Goal: Information Seeking & Learning: Compare options

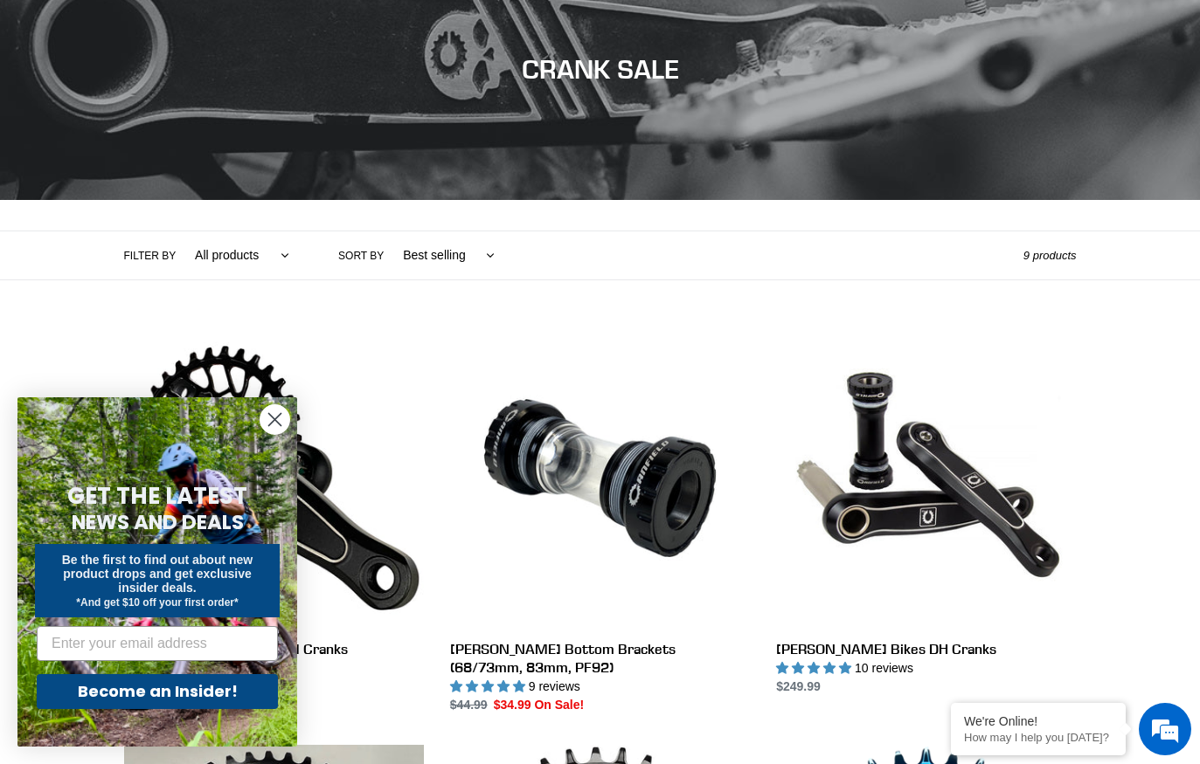
scroll to position [195, 0]
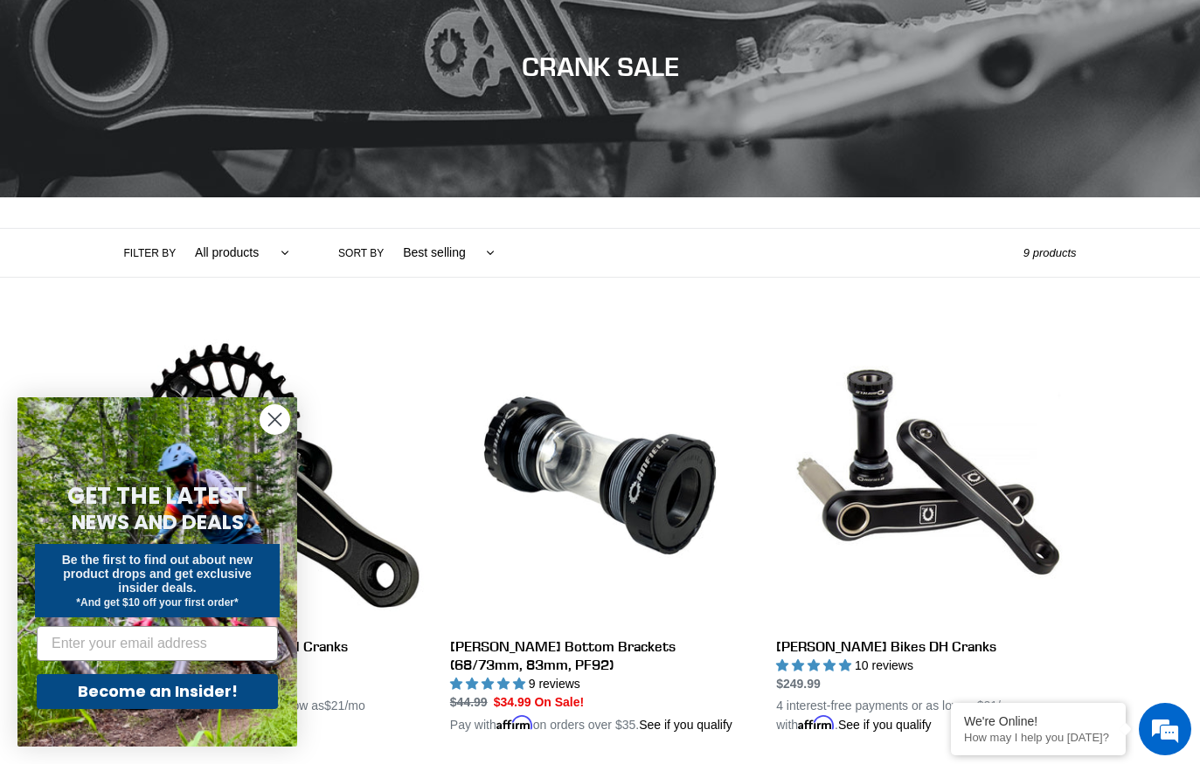
click at [265, 434] on circle "Close dialog" at bounding box center [274, 419] width 29 height 29
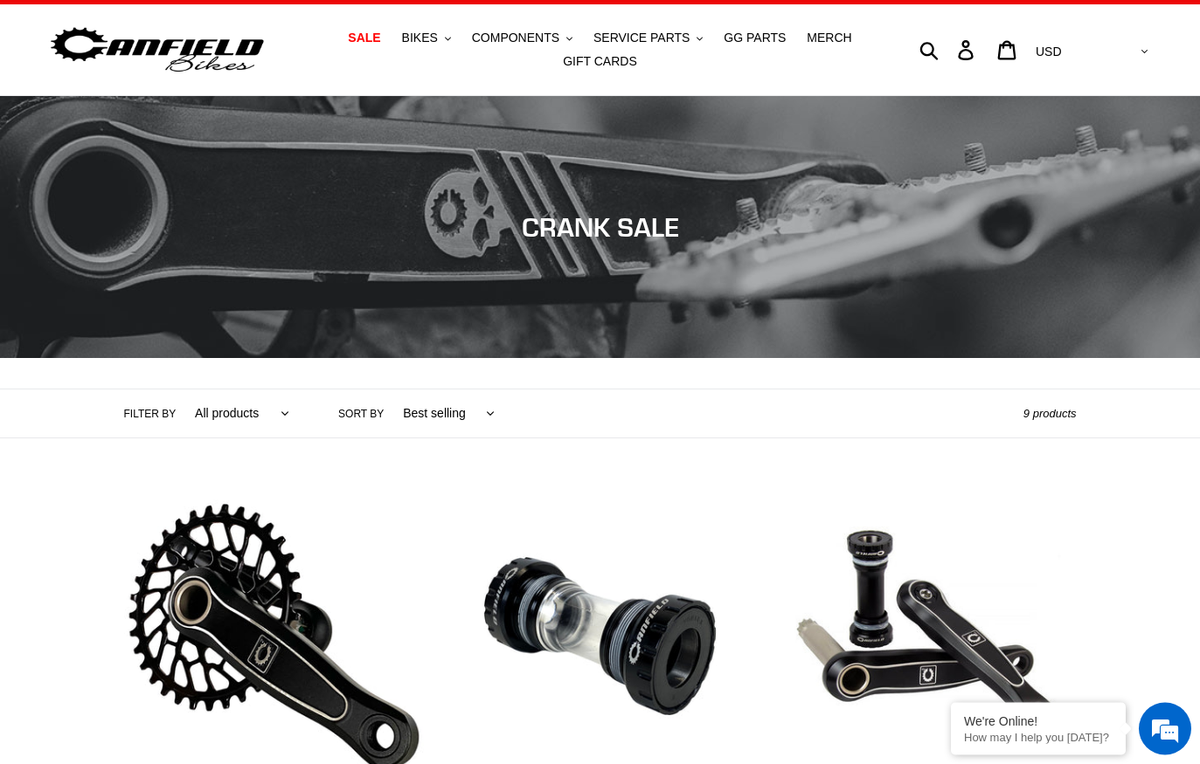
scroll to position [0, 0]
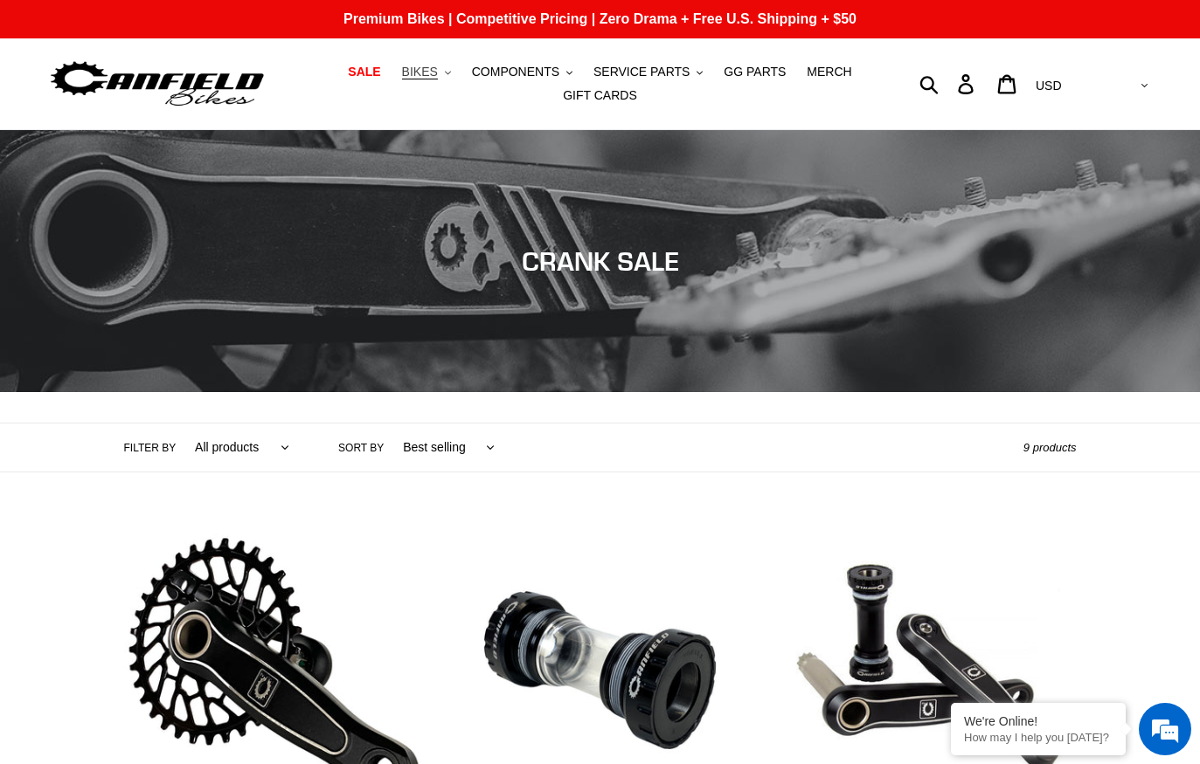
click at [431, 66] on span "BIKES" at bounding box center [420, 72] width 36 height 15
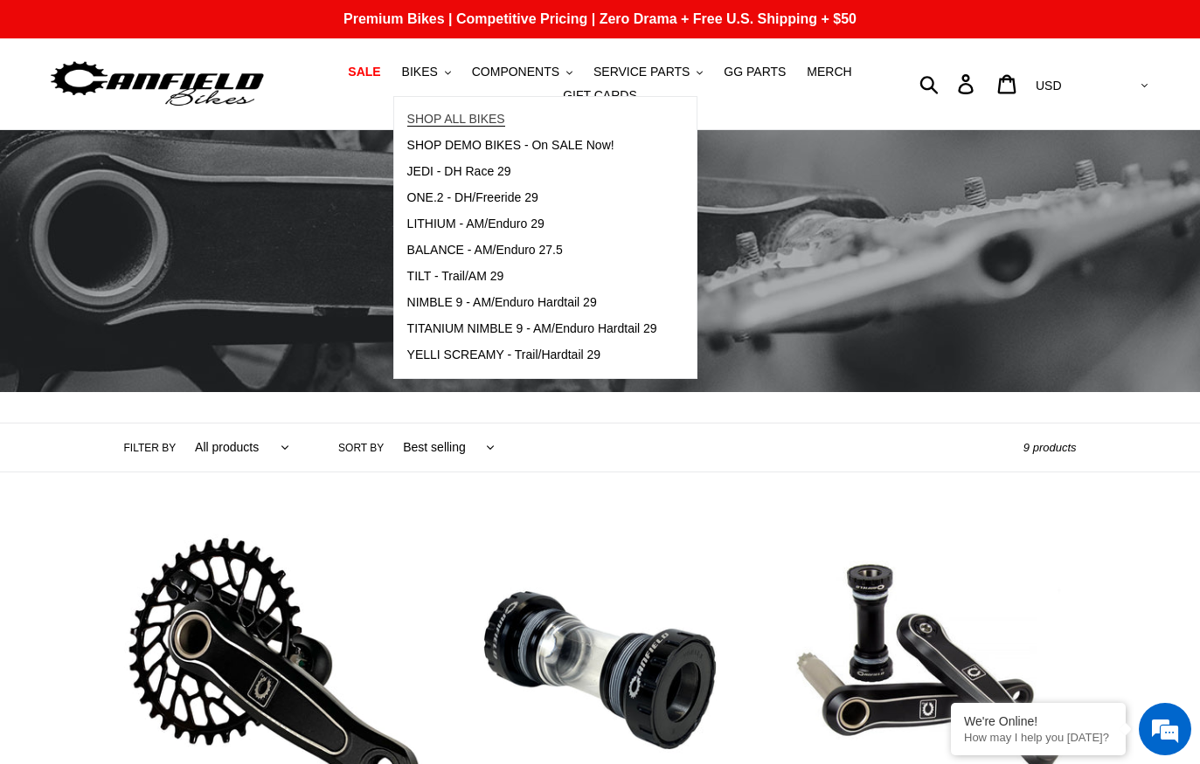
click at [453, 120] on span "SHOP ALL BIKES" at bounding box center [456, 119] width 98 height 15
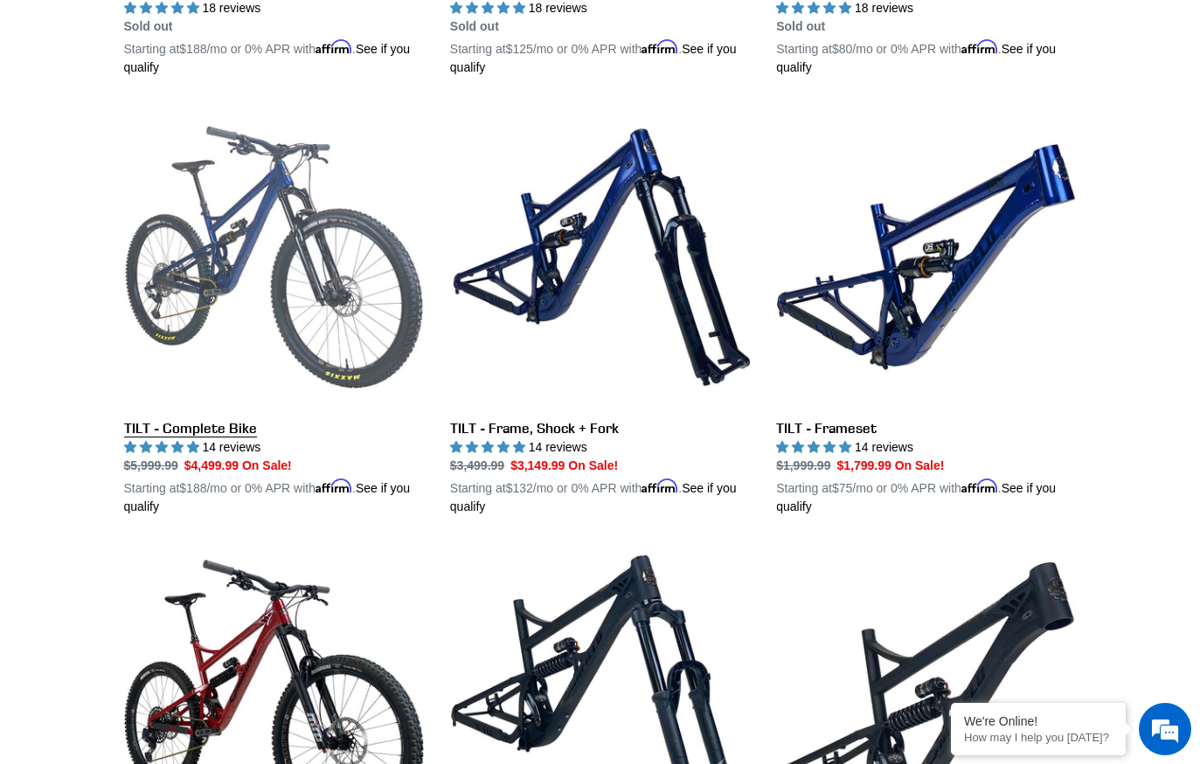
click at [152, 289] on link "TILT - Complete Bike" at bounding box center [274, 311] width 300 height 409
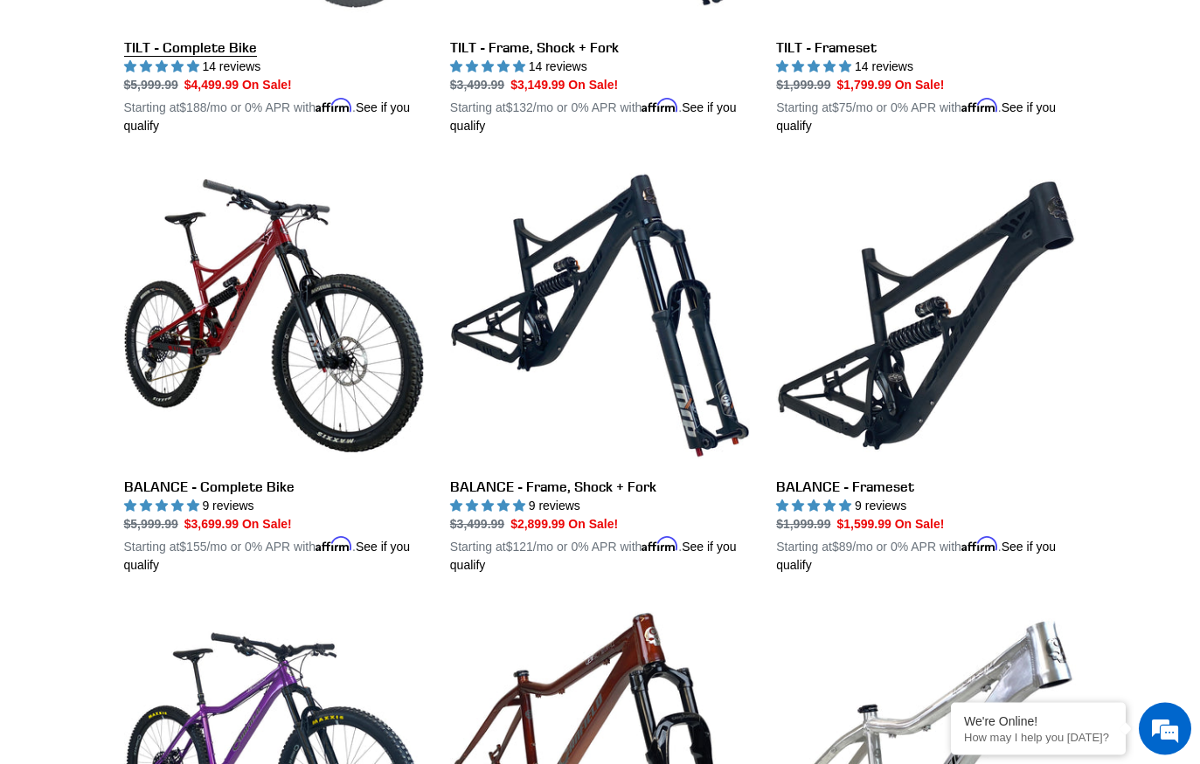
scroll to position [1234, 0]
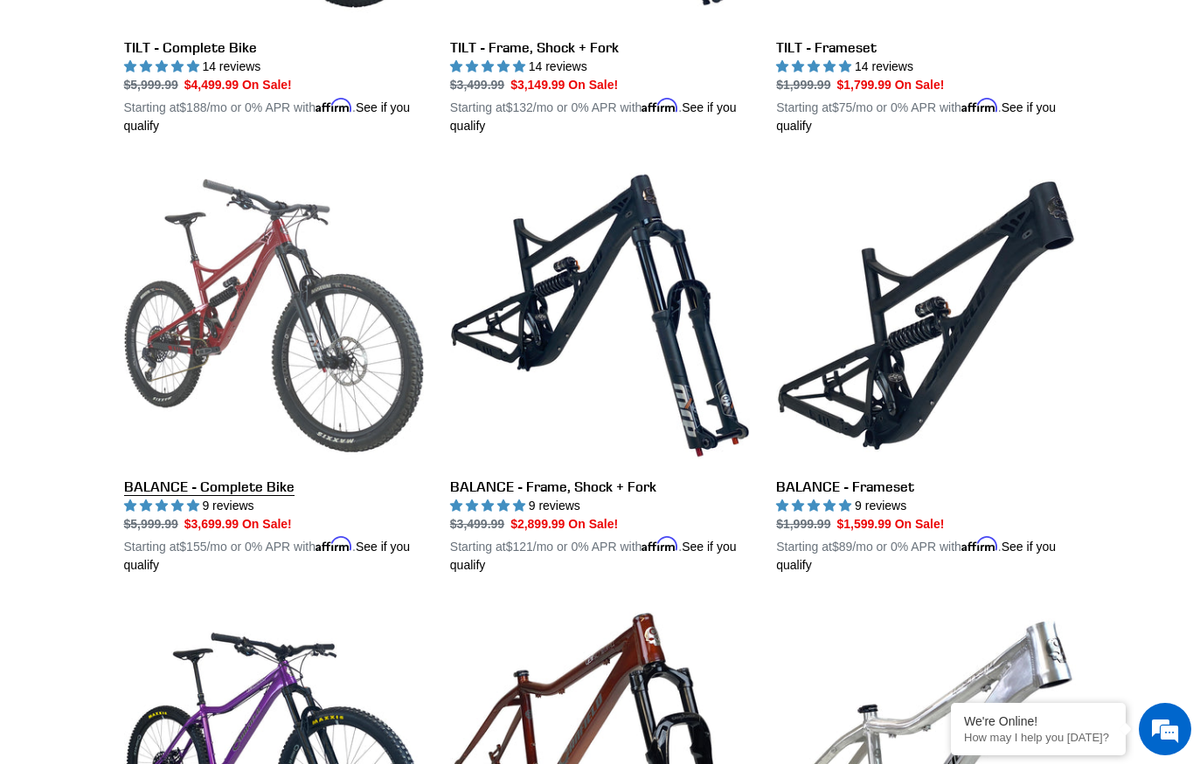
click at [183, 323] on link "BALANCE - Complete Bike" at bounding box center [274, 370] width 300 height 409
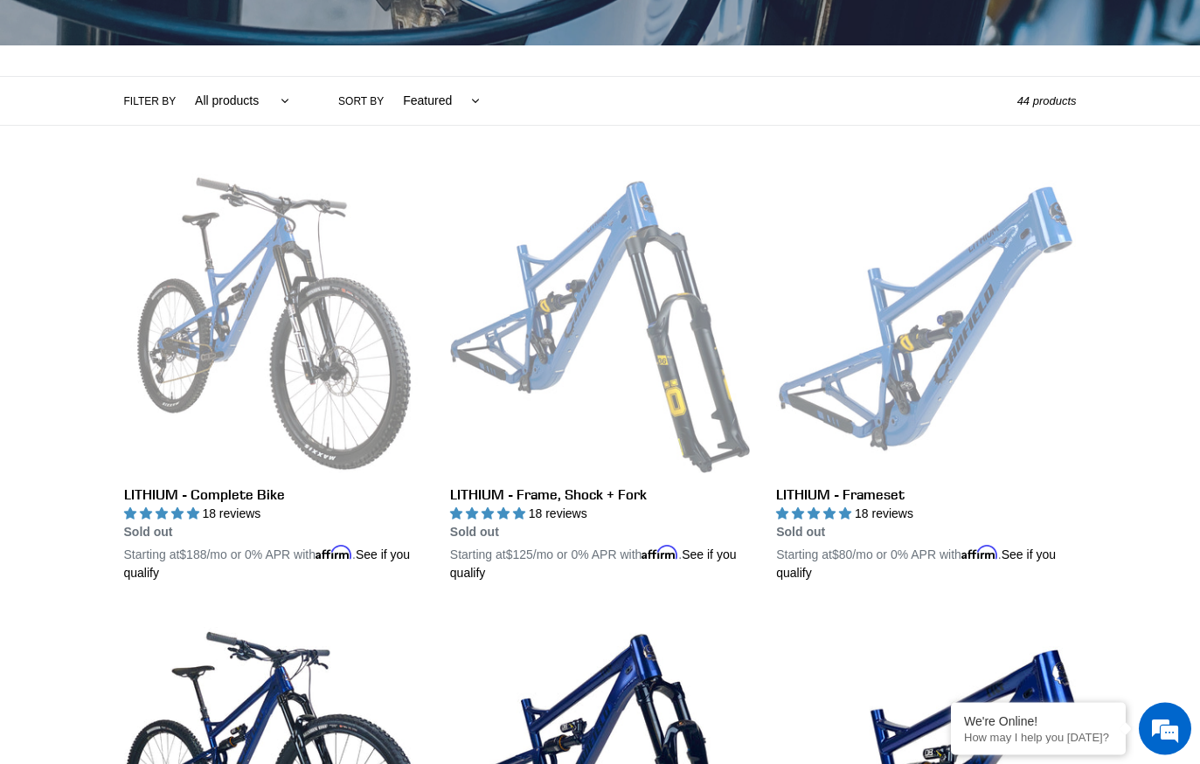
scroll to position [266, 0]
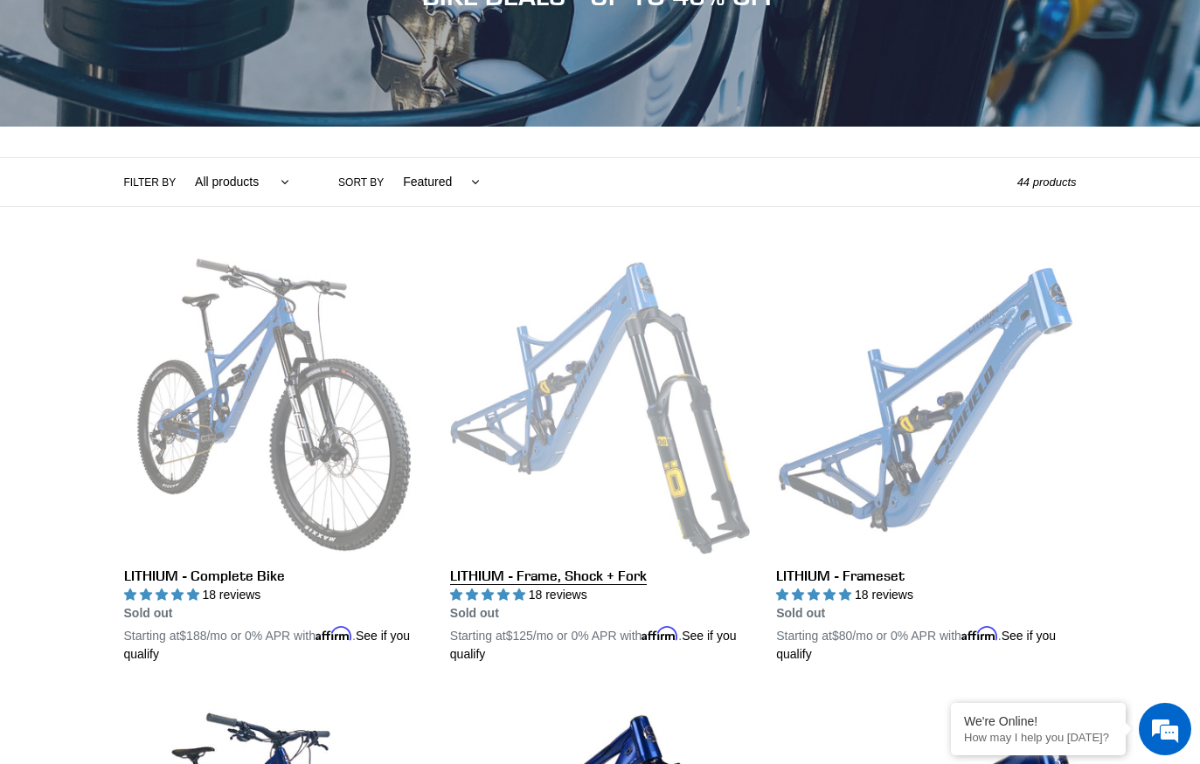
click at [462, 410] on link "LITHIUM - Frame, Shock + Fork" at bounding box center [600, 459] width 300 height 409
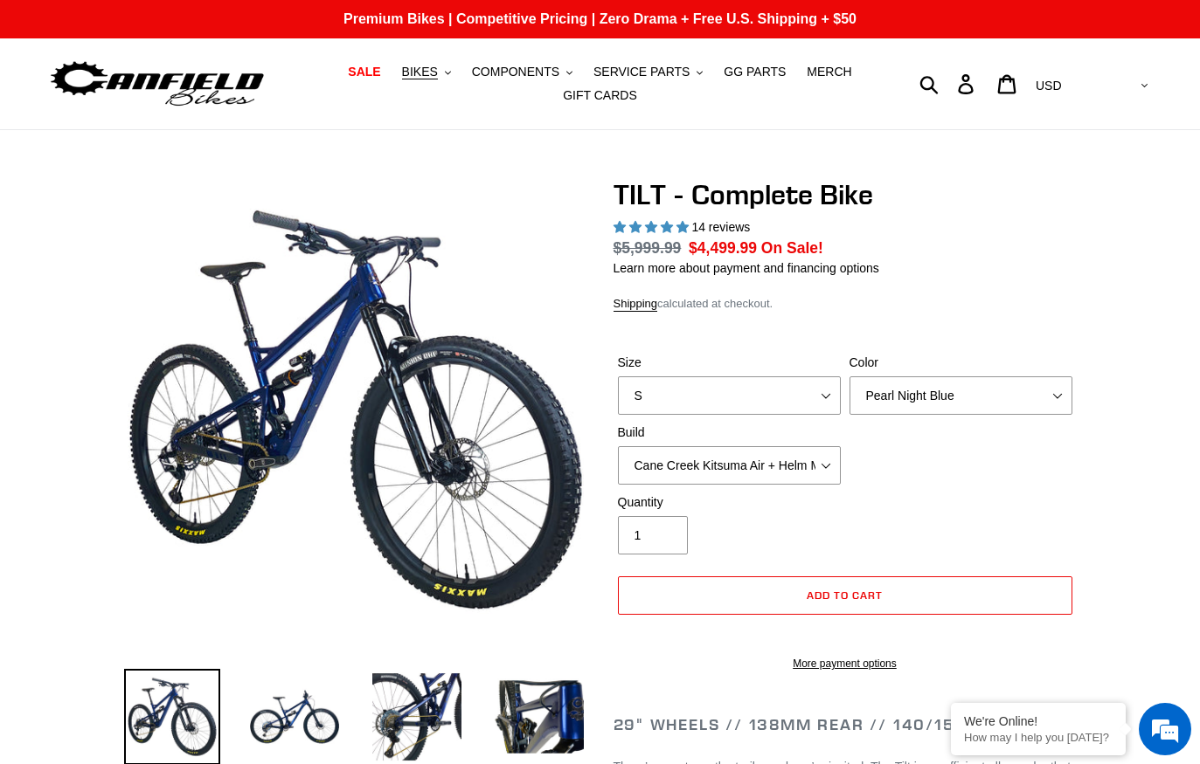
select select "highest-rating"
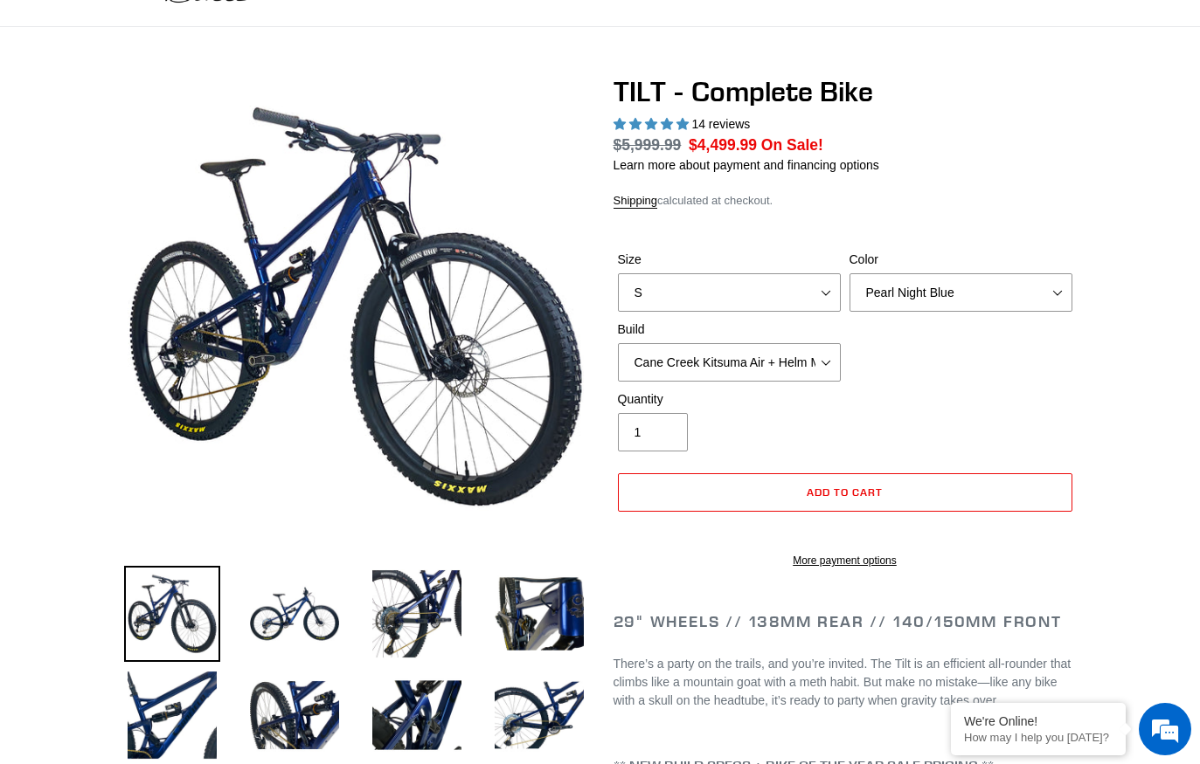
scroll to position [118, 0]
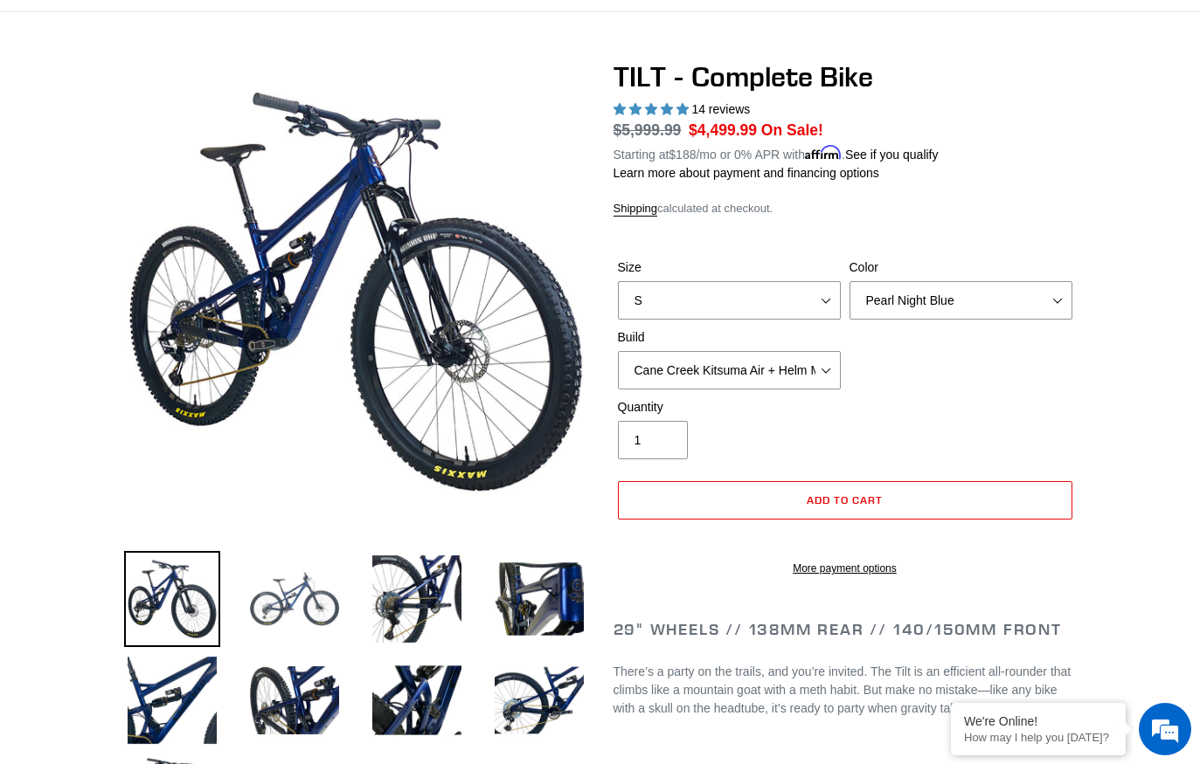
click at [269, 604] on img at bounding box center [294, 599] width 96 height 96
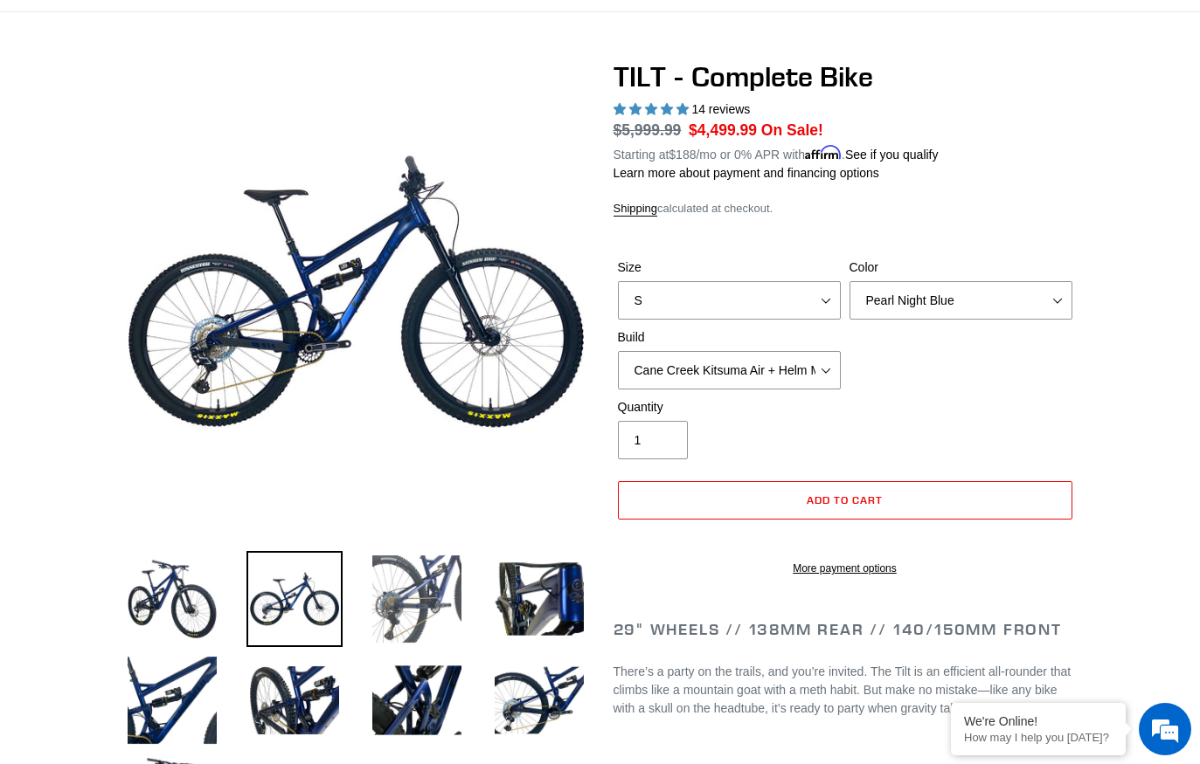
click at [369, 621] on img at bounding box center [417, 599] width 96 height 96
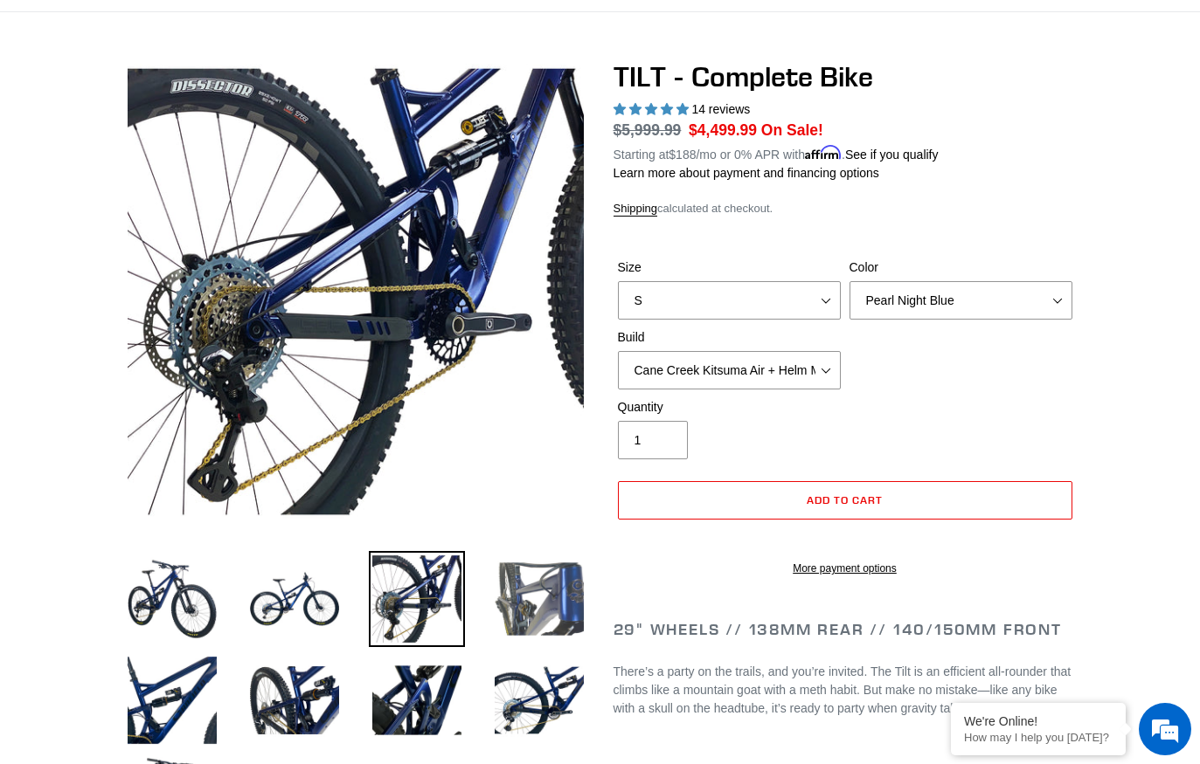
click at [530, 584] on img at bounding box center [539, 599] width 96 height 96
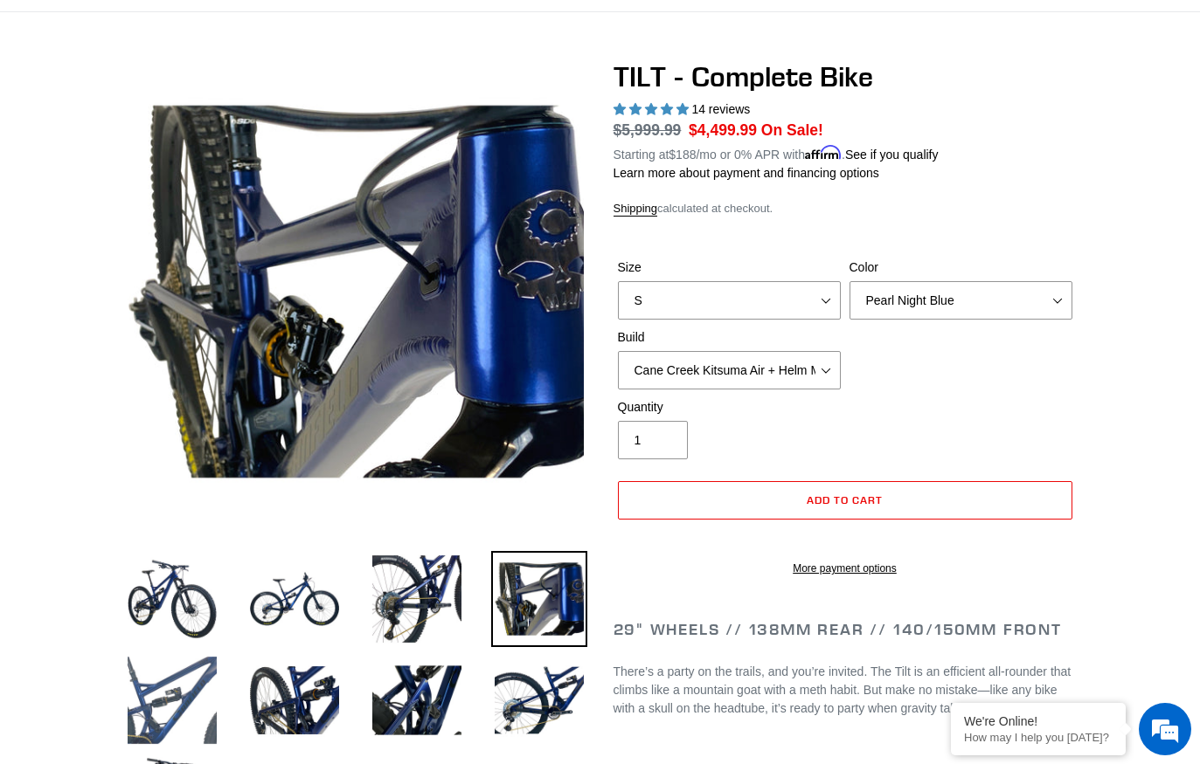
click at [169, 693] on img at bounding box center [172, 701] width 96 height 96
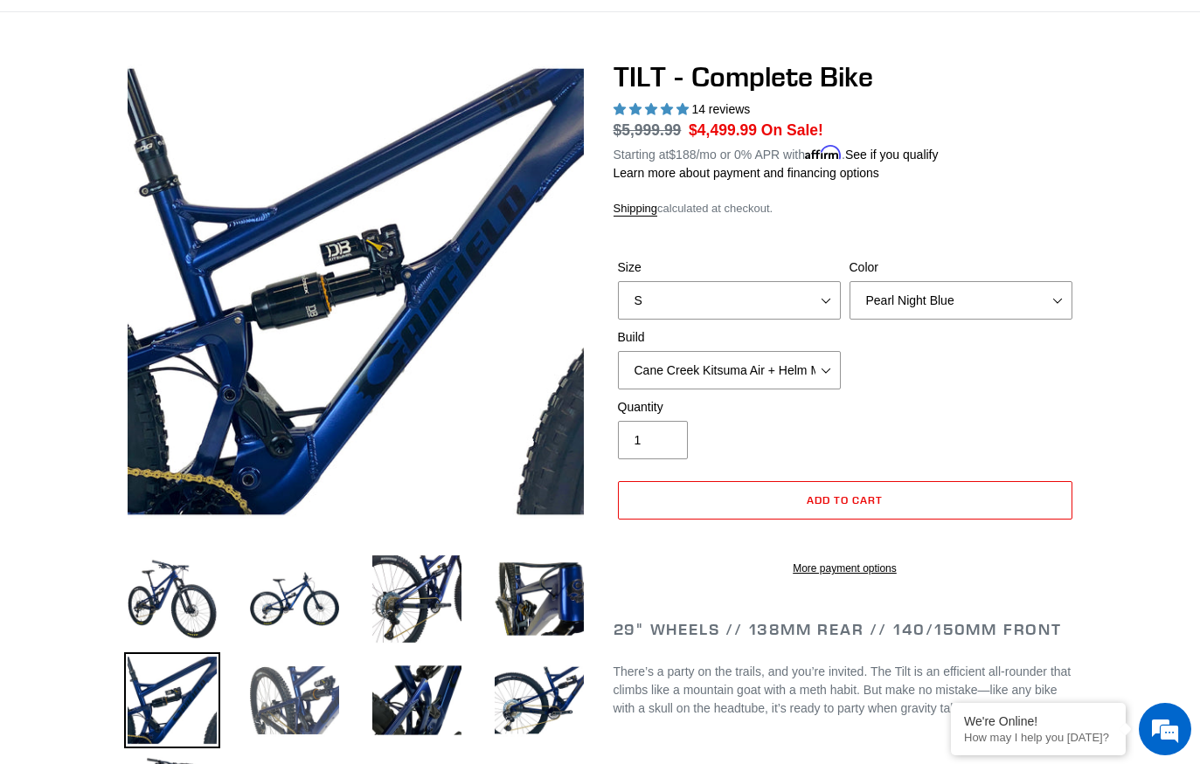
click at [278, 695] on img at bounding box center [294, 701] width 96 height 96
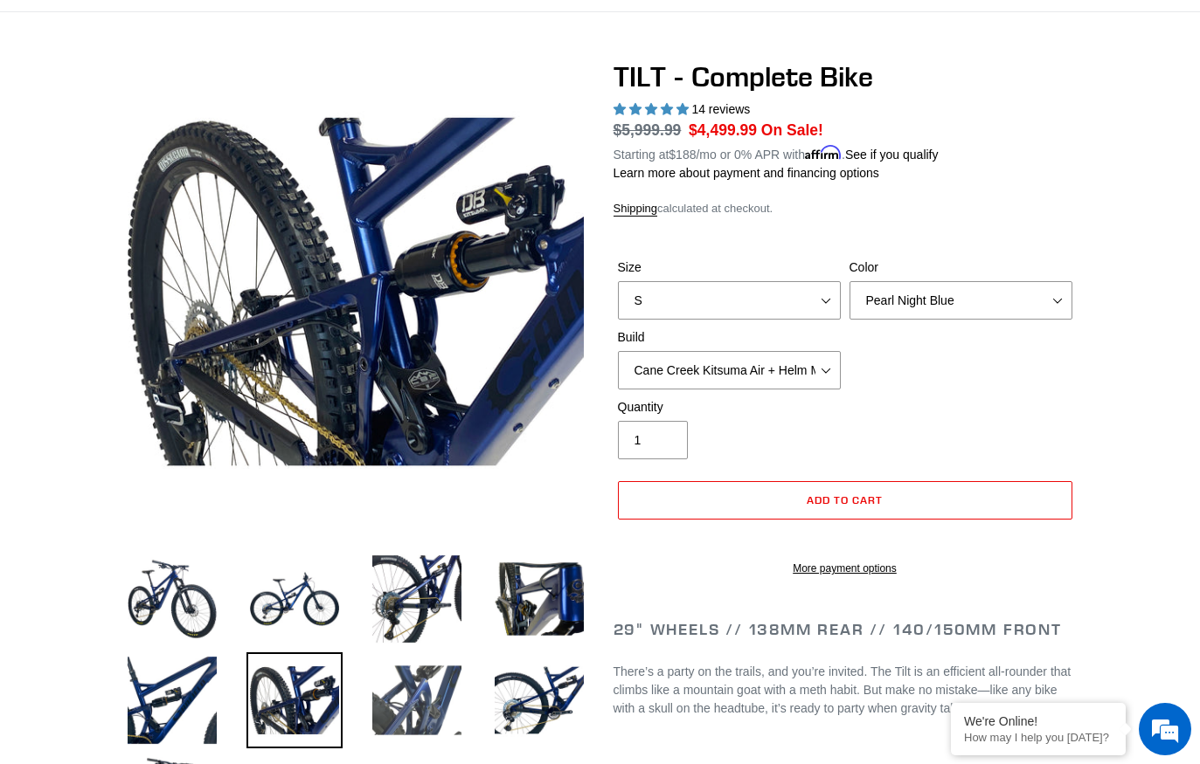
click at [369, 688] on img at bounding box center [417, 701] width 96 height 96
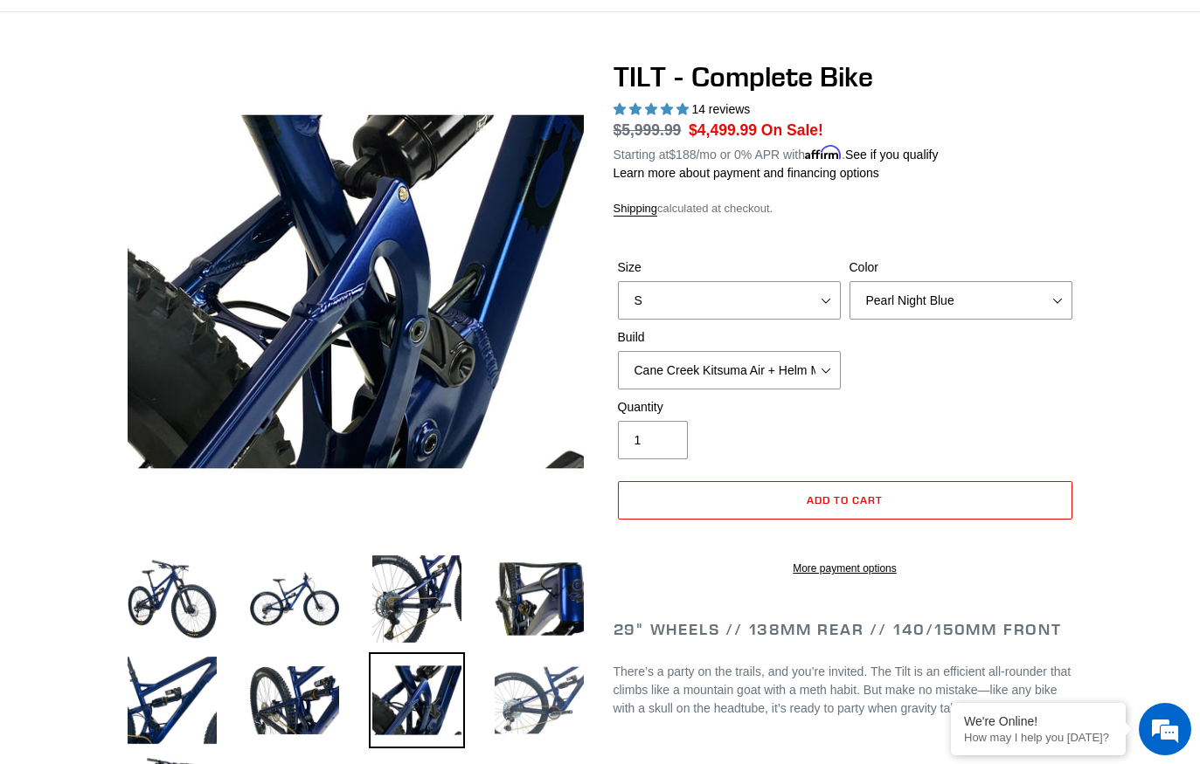
click at [503, 696] on img at bounding box center [539, 701] width 96 height 96
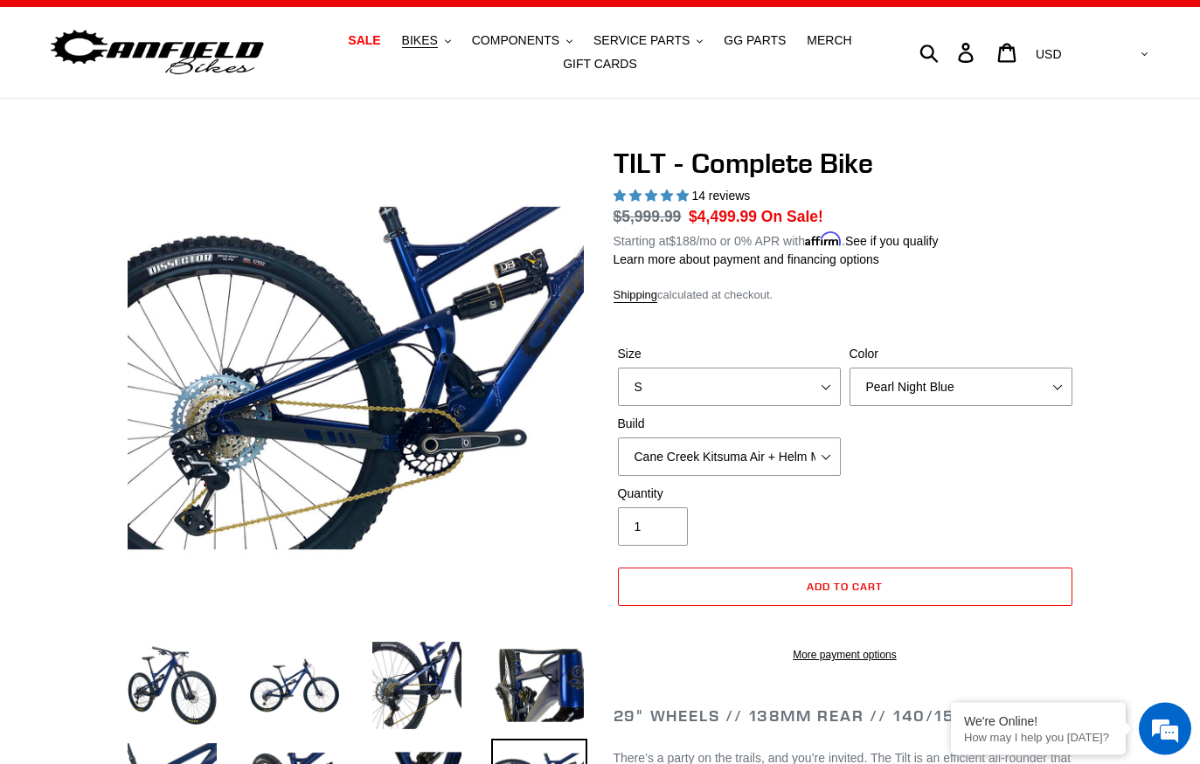
scroll to position [0, 0]
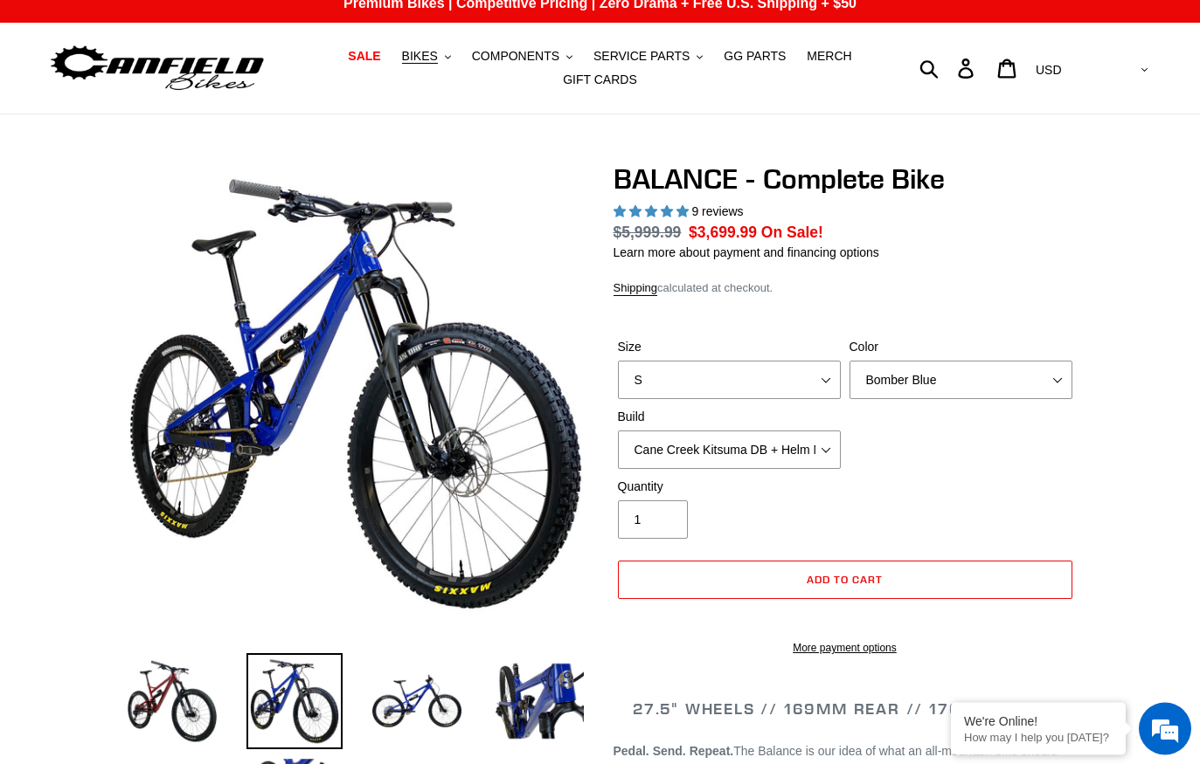
select select "highest-rating"
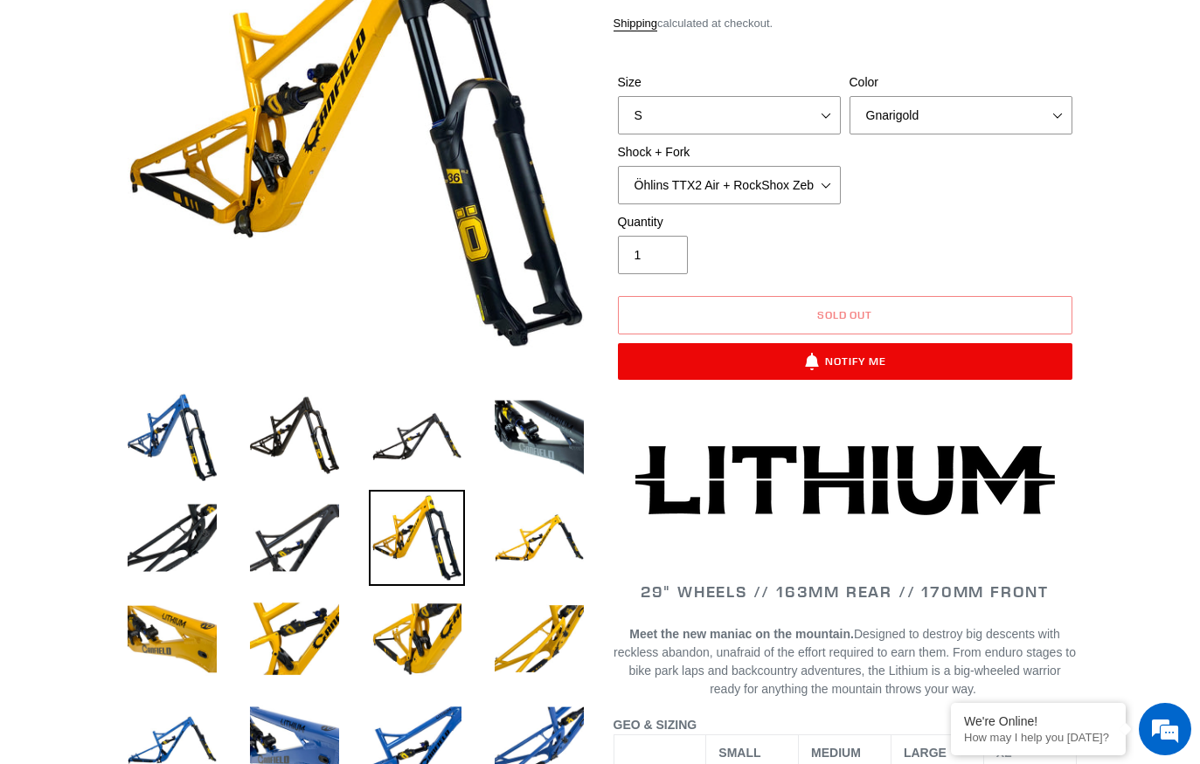
select select "highest-rating"
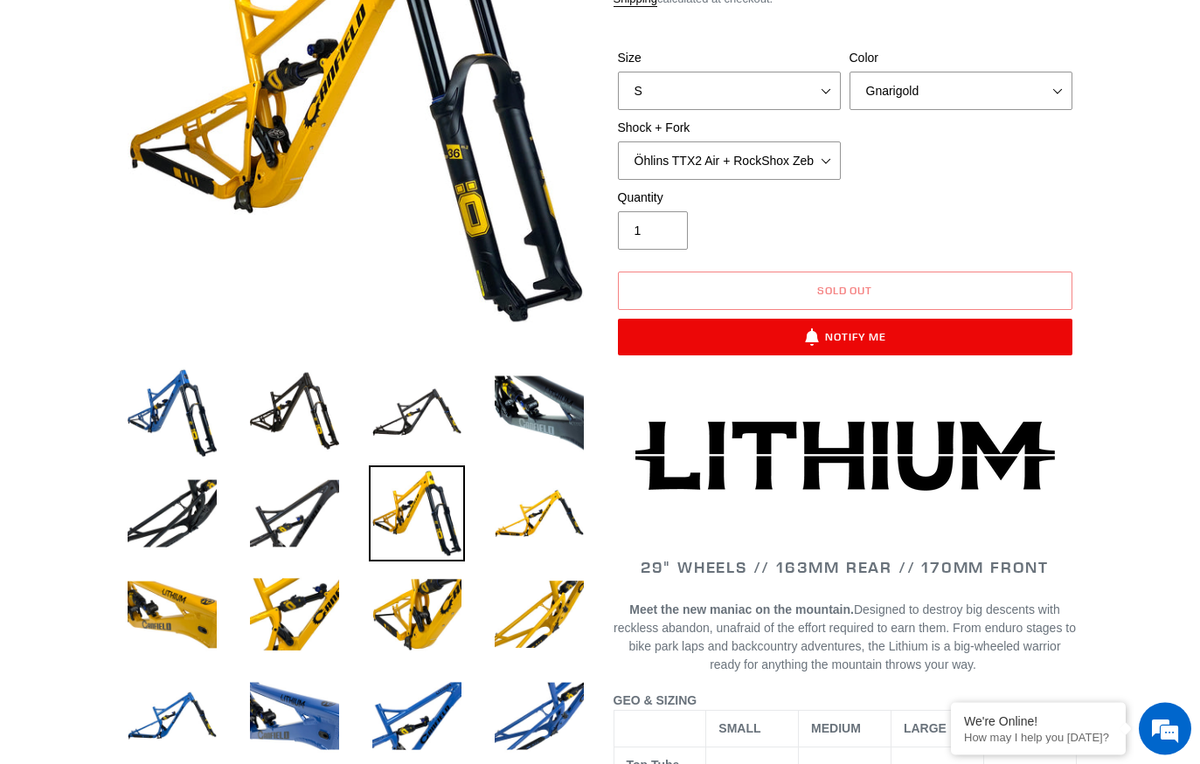
scroll to position [305, 0]
click at [280, 410] on img at bounding box center [294, 412] width 96 height 96
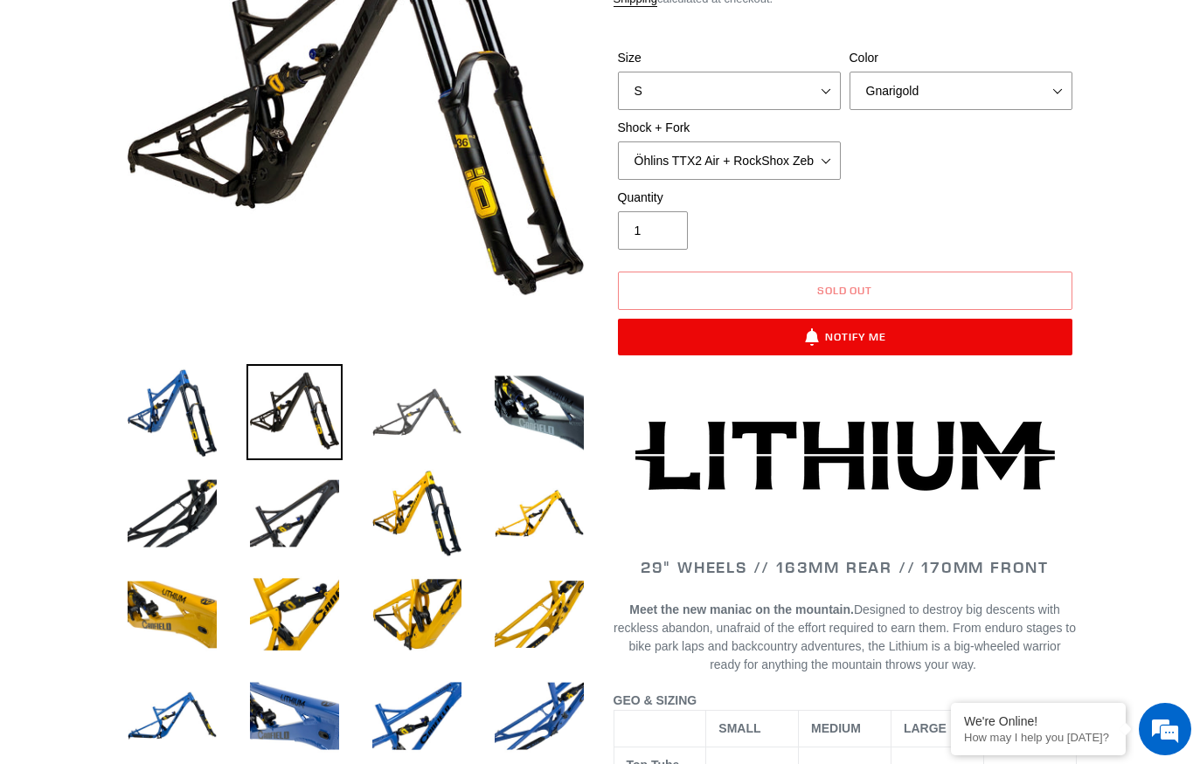
click at [407, 414] on img at bounding box center [417, 412] width 96 height 96
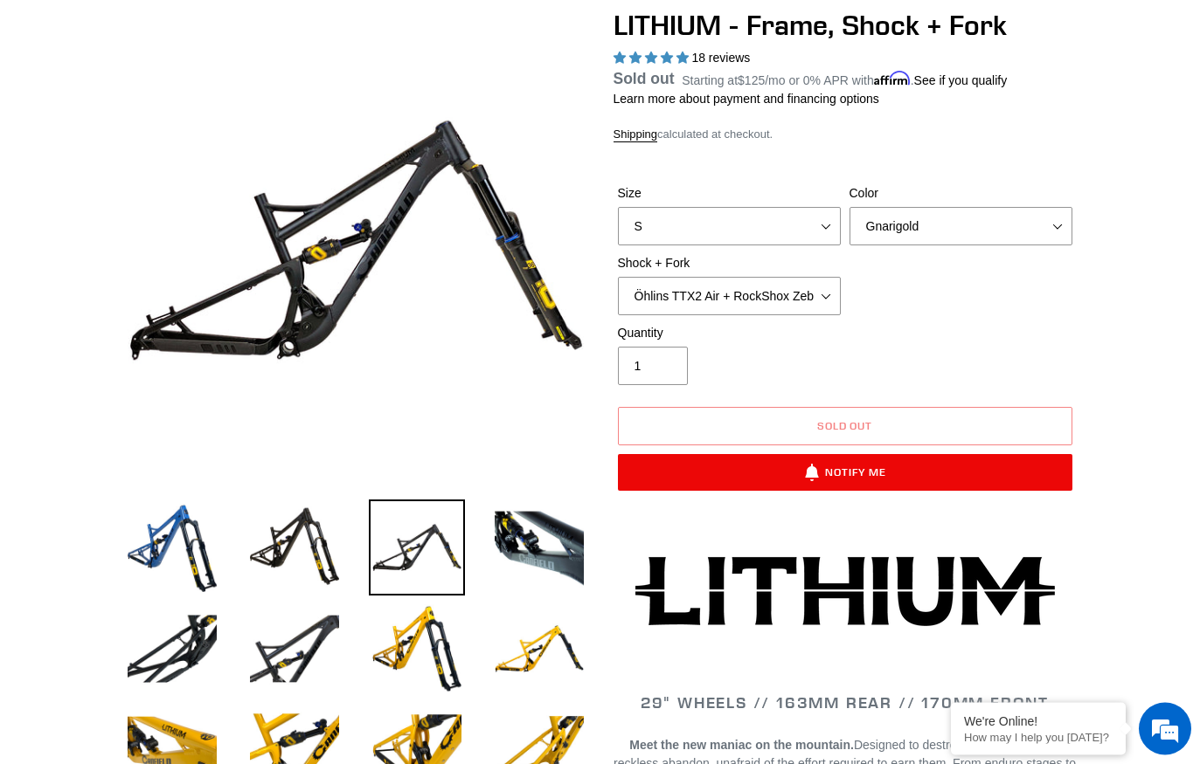
scroll to position [169, 0]
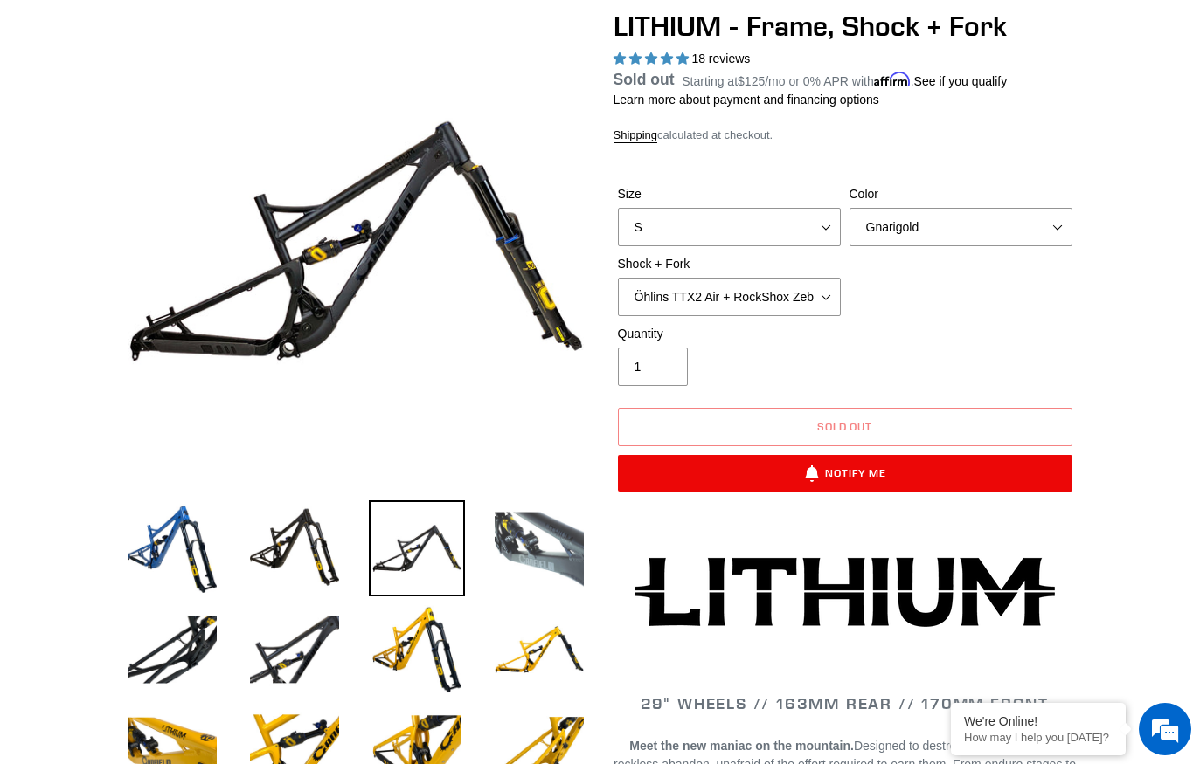
click at [522, 529] on img at bounding box center [539, 549] width 96 height 96
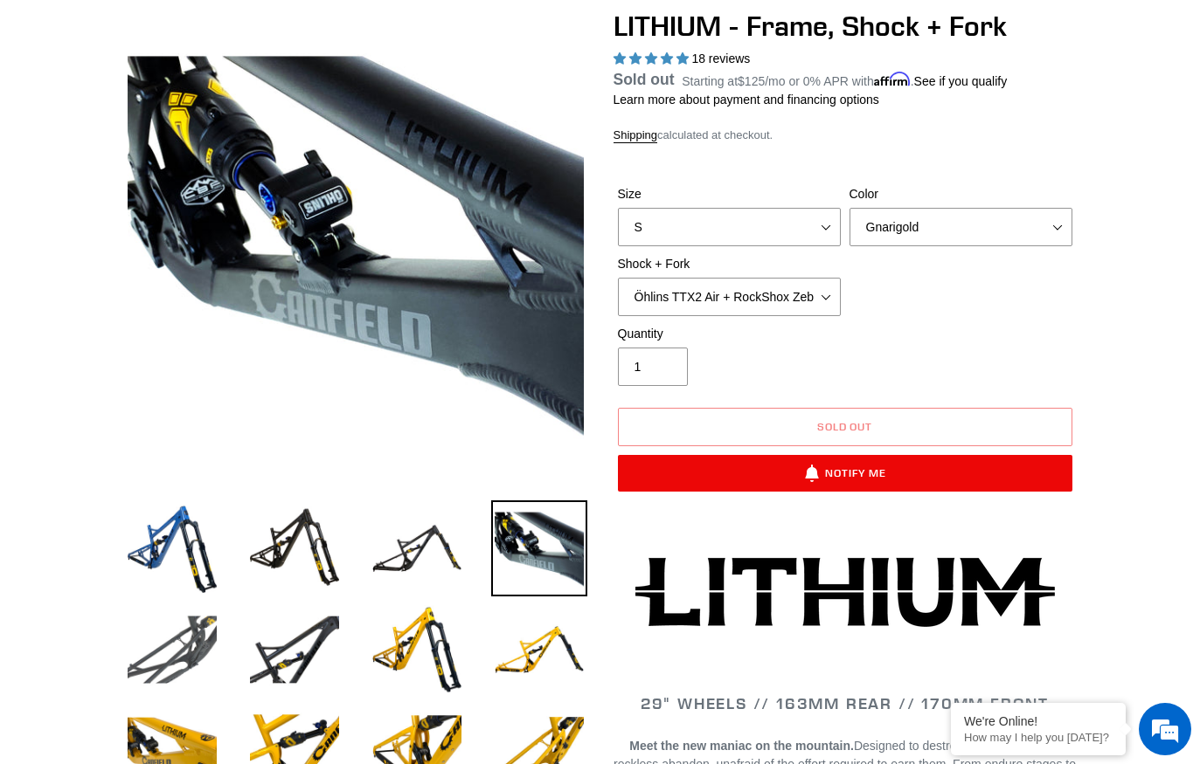
click at [165, 696] on img at bounding box center [172, 650] width 96 height 96
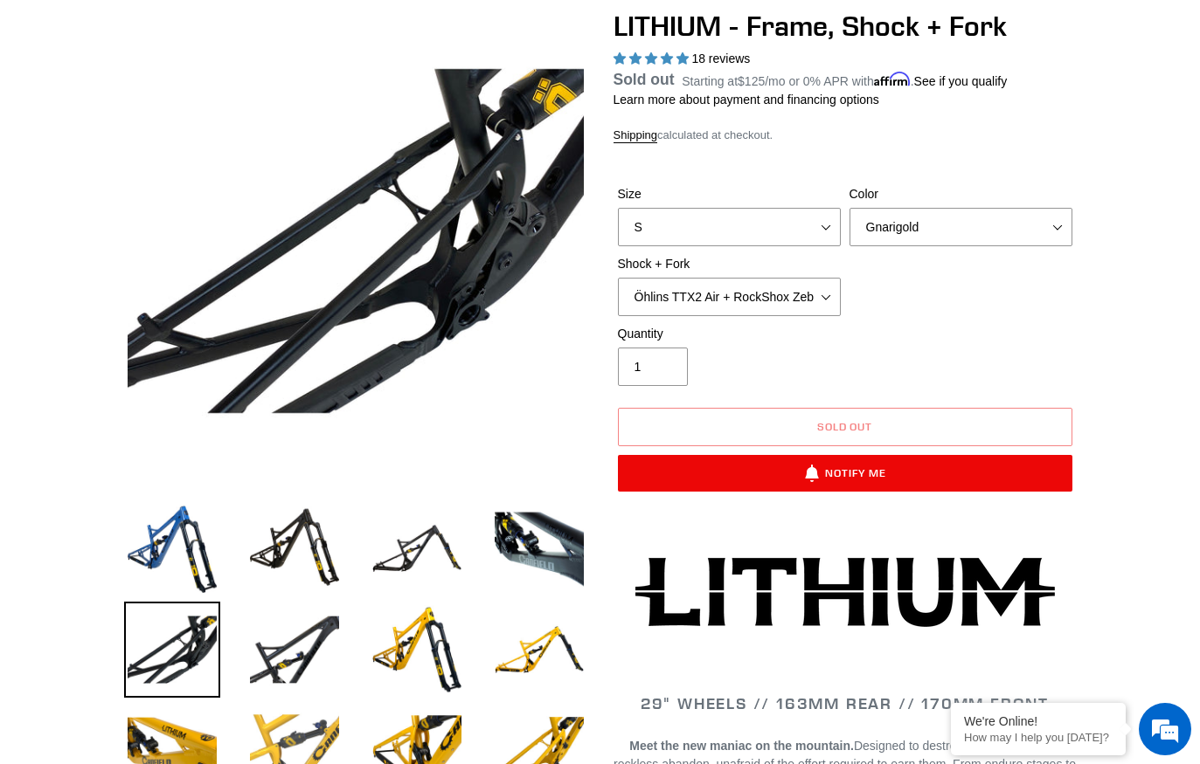
click at [326, 722] on img at bounding box center [294, 751] width 96 height 96
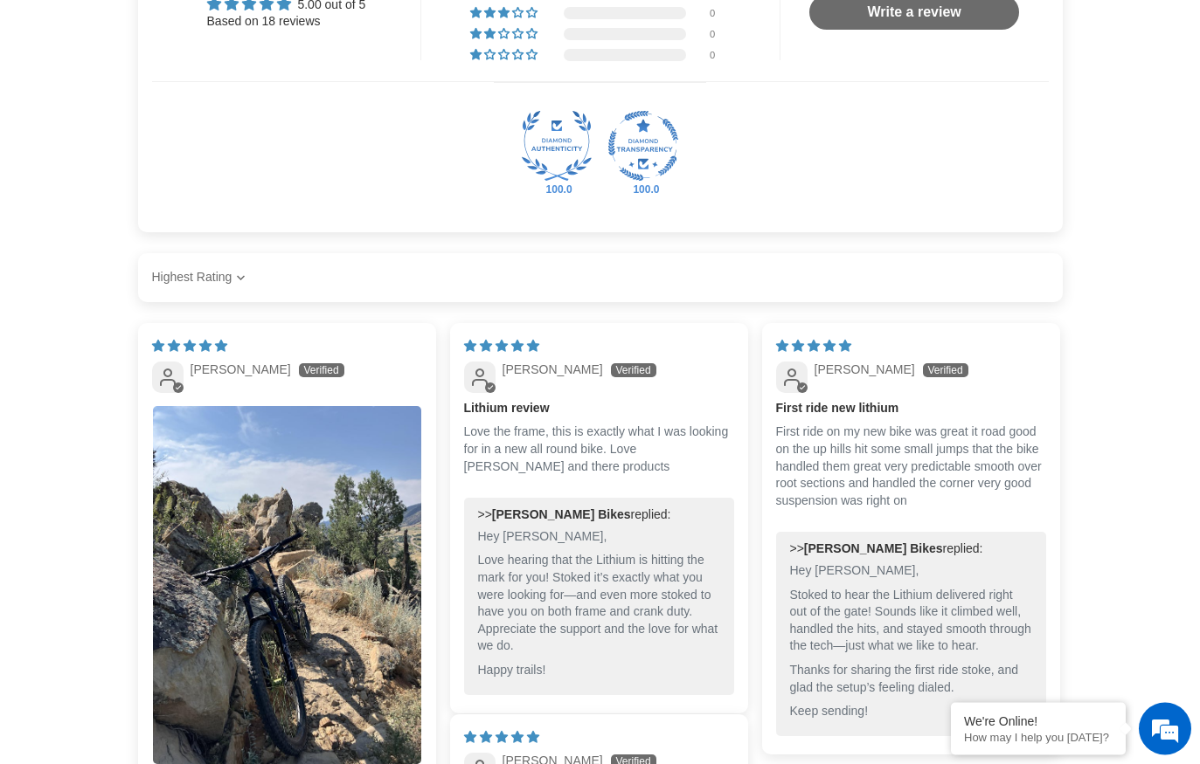
scroll to position [3962, 0]
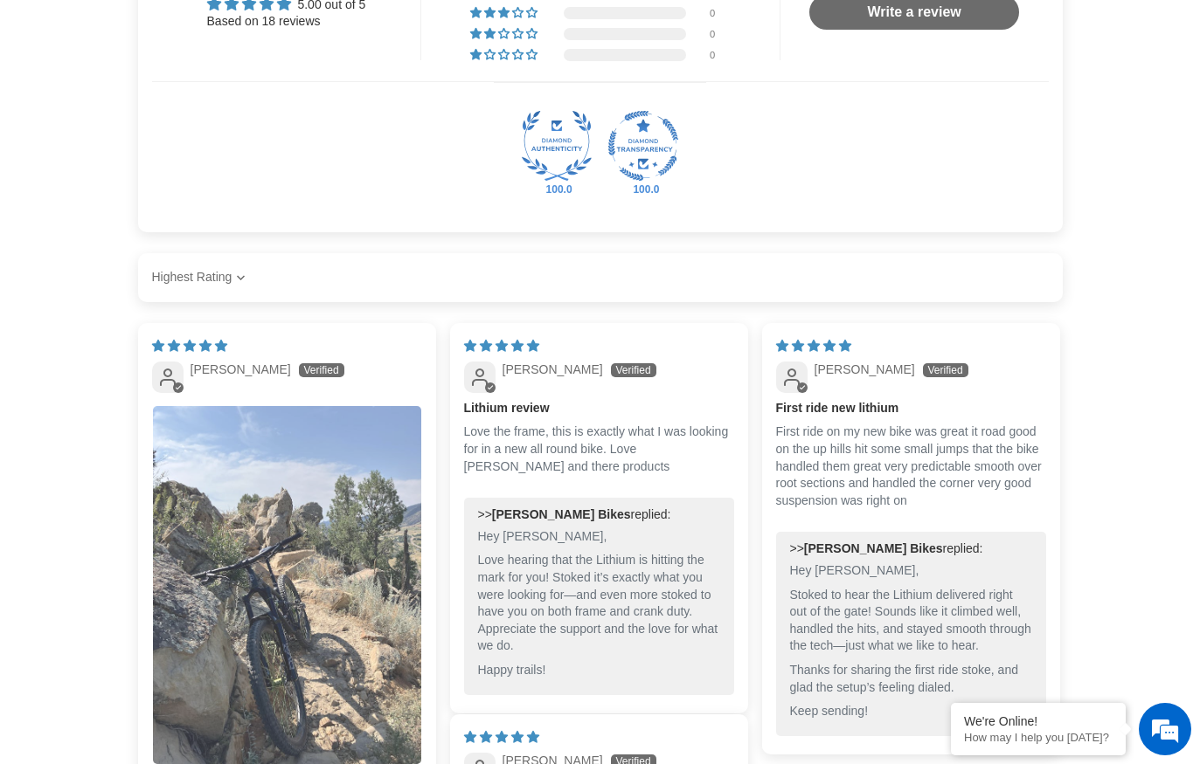
click at [354, 555] on img "Link to user picture 1" at bounding box center [287, 585] width 268 height 358
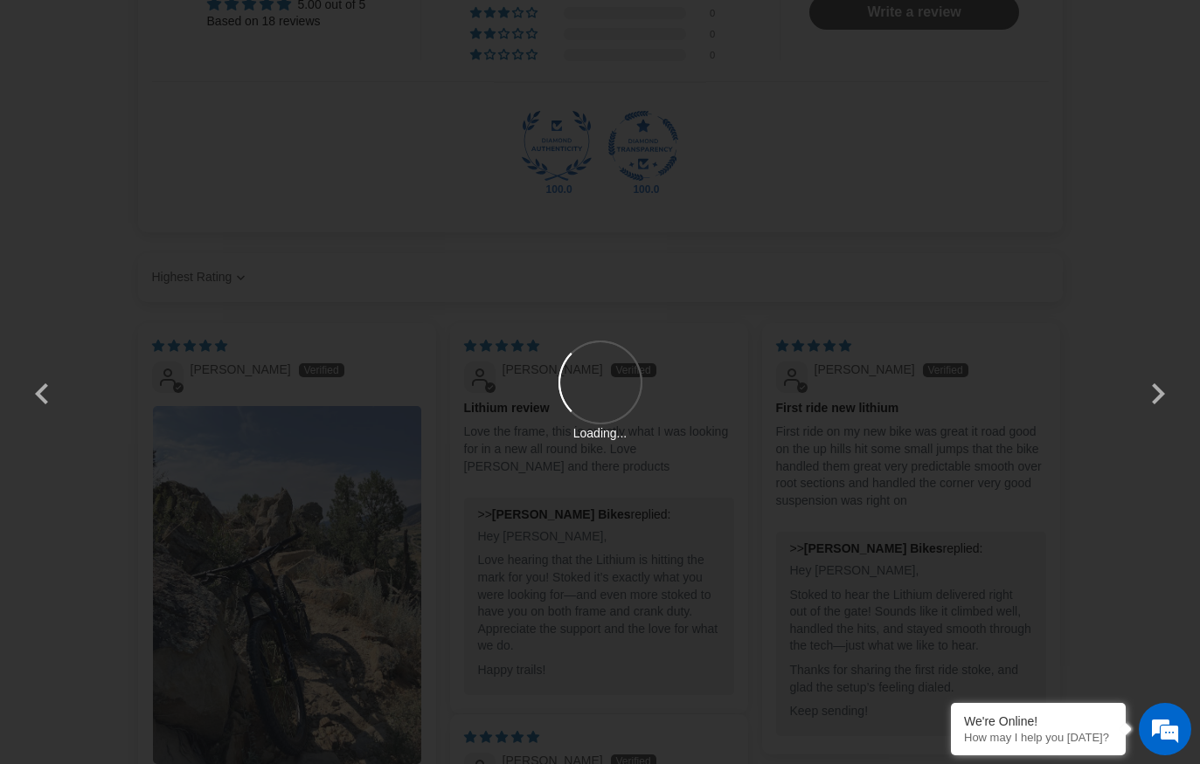
scroll to position [0, 0]
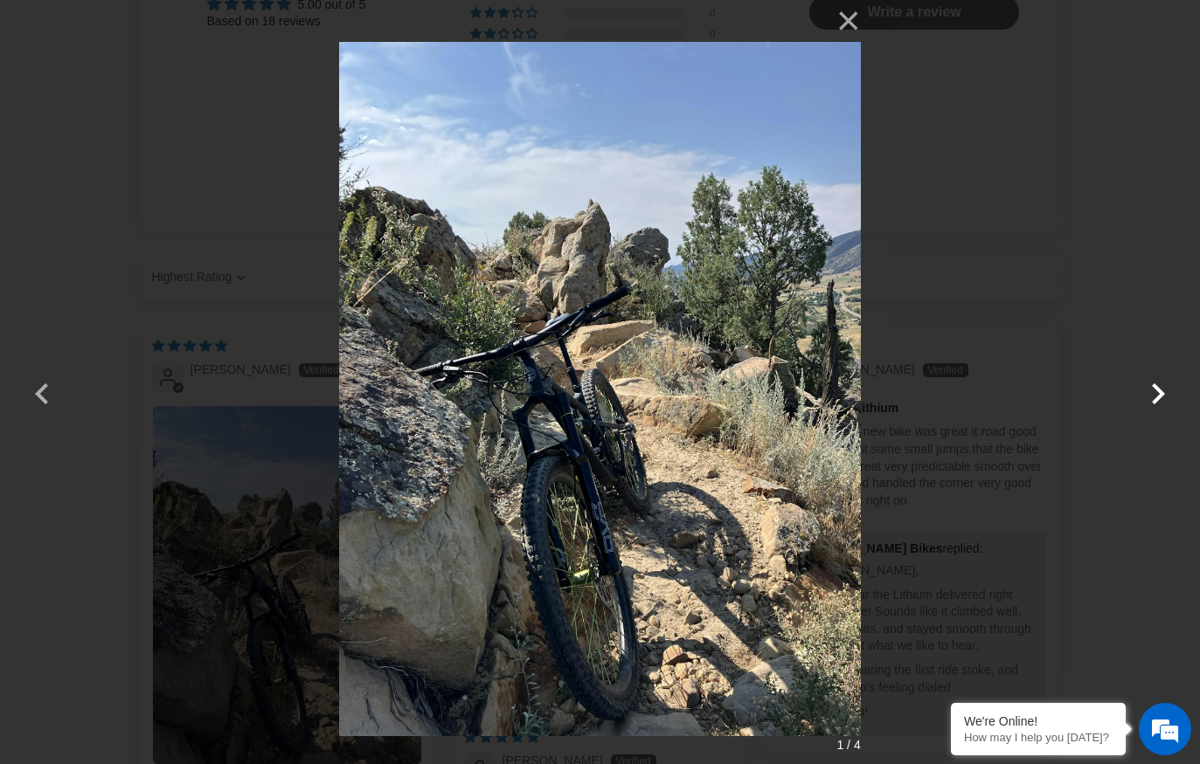
click at [1163, 396] on button "button" at bounding box center [1158, 383] width 42 height 42
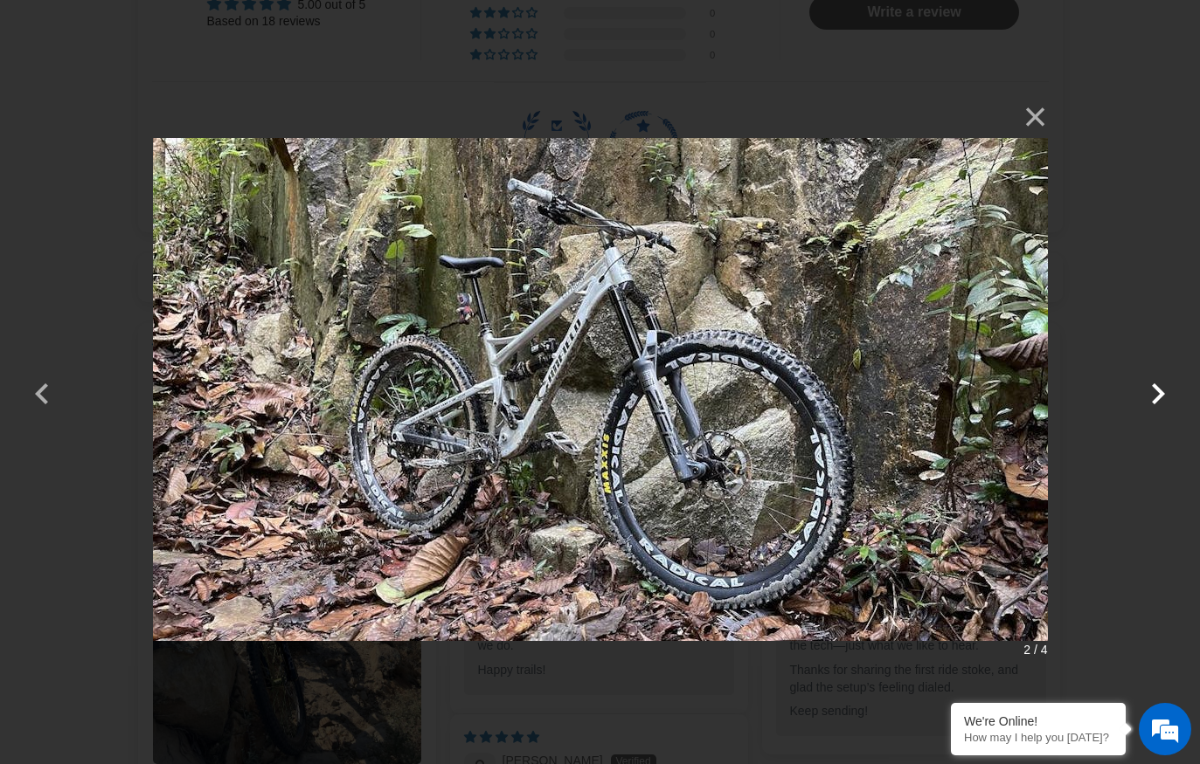
click at [1165, 401] on button "button" at bounding box center [1158, 383] width 42 height 42
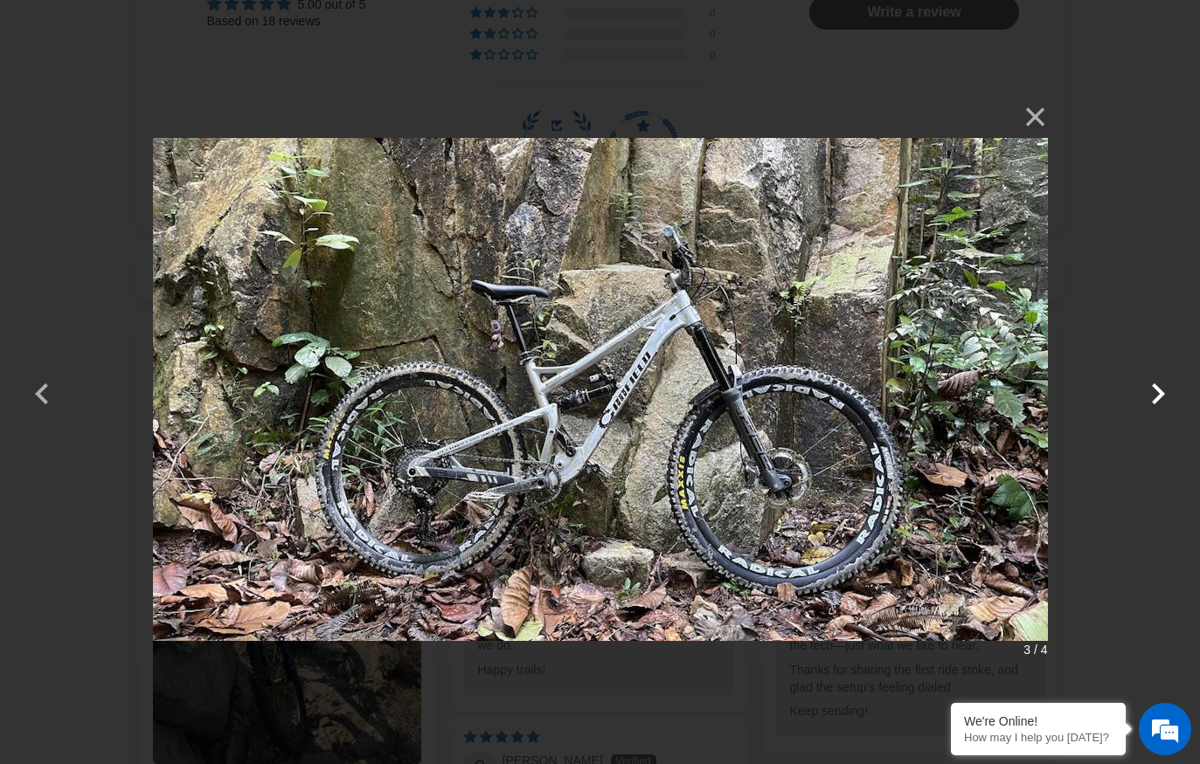
click at [1165, 401] on button "button" at bounding box center [1158, 383] width 42 height 42
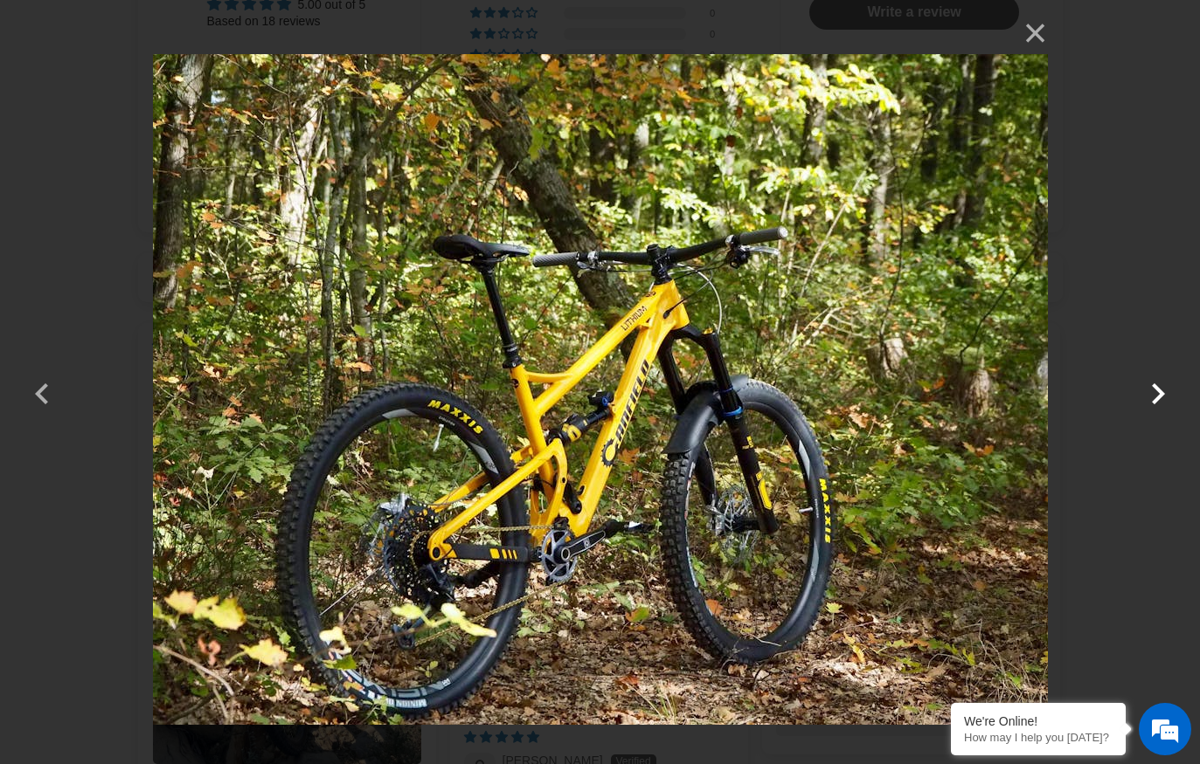
click at [1165, 401] on button "button" at bounding box center [1158, 383] width 42 height 42
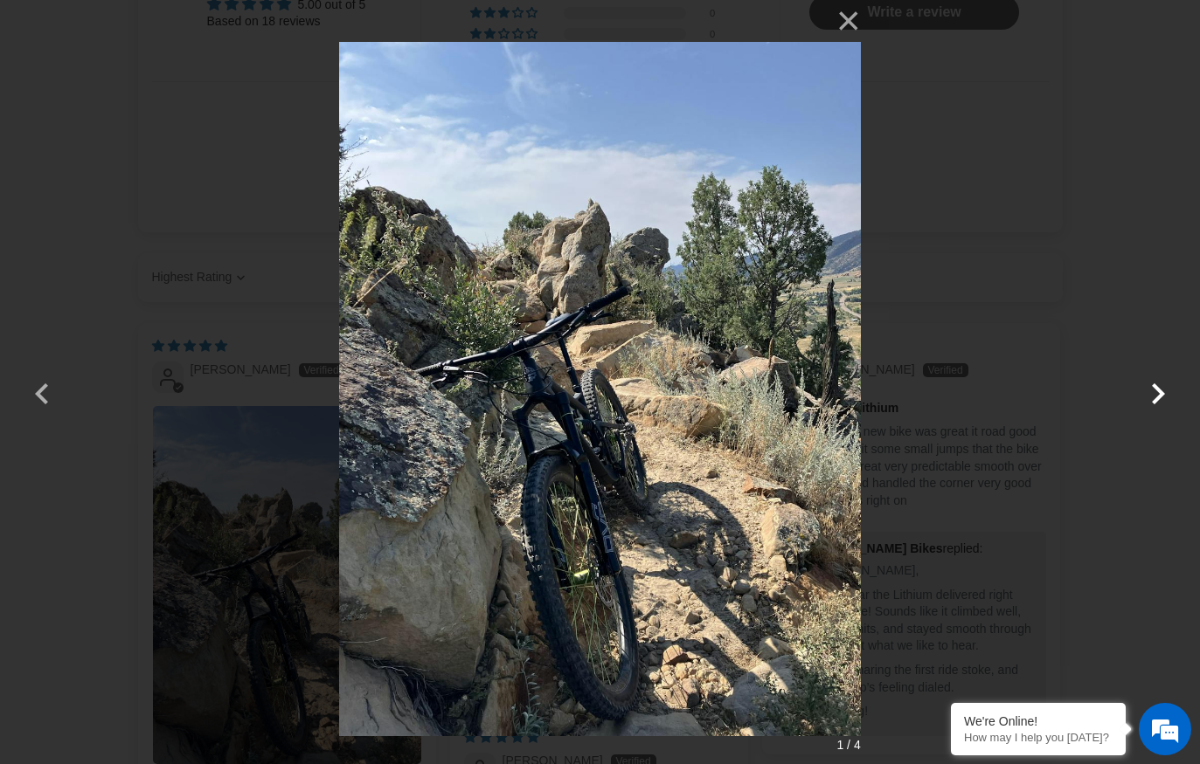
click at [1165, 401] on button "button" at bounding box center [1158, 383] width 42 height 42
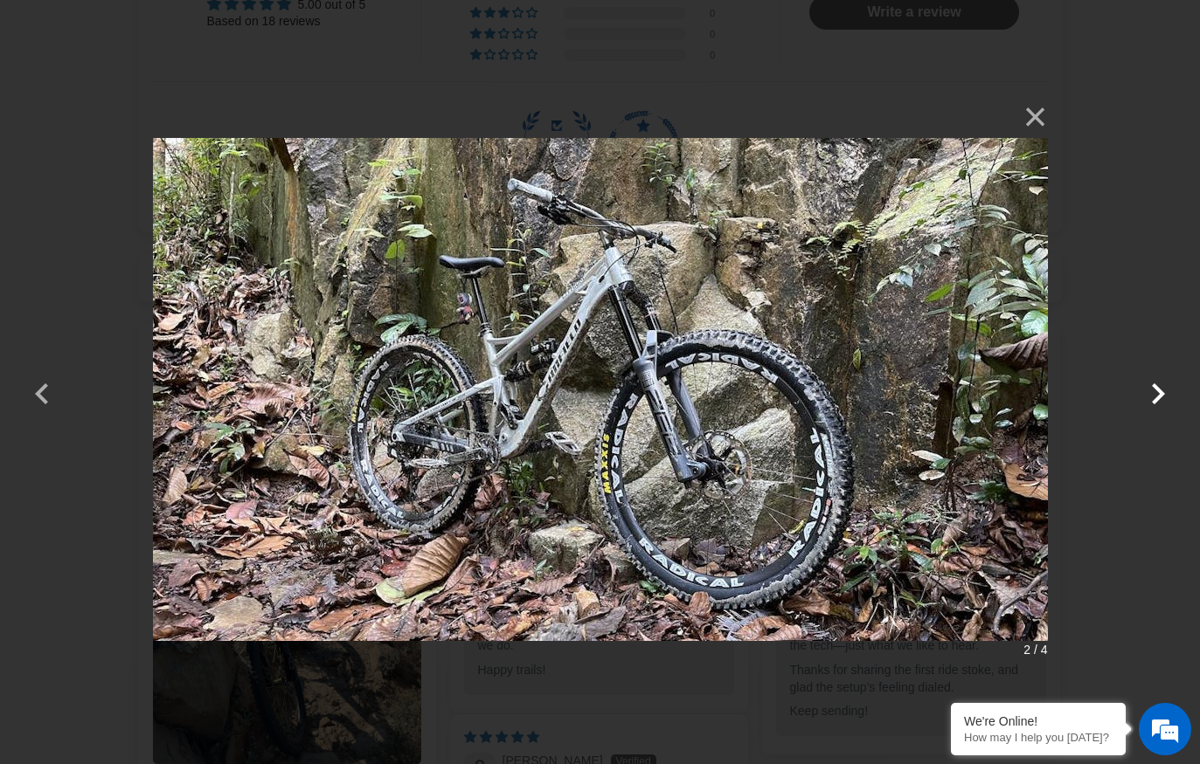
click at [1165, 401] on button "button" at bounding box center [1158, 383] width 42 height 42
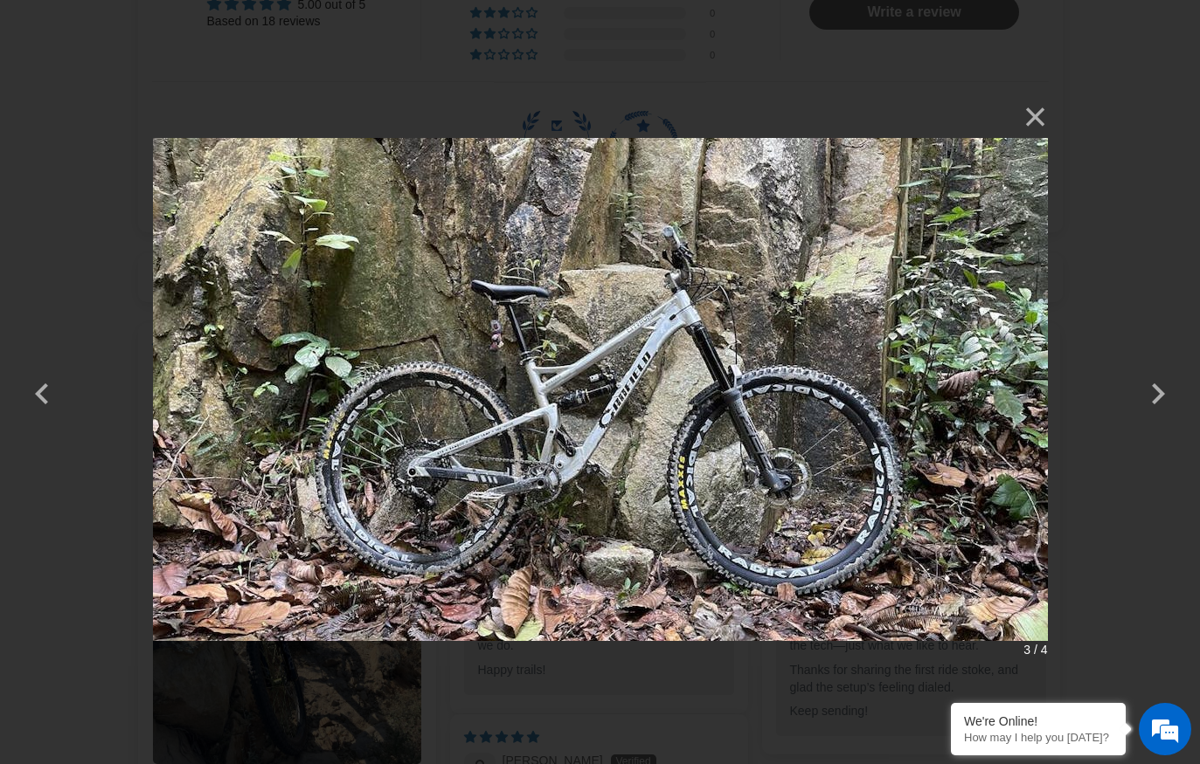
click at [1102, 274] on div "× 3 / 4 Loading..." at bounding box center [600, 382] width 1200 height 764
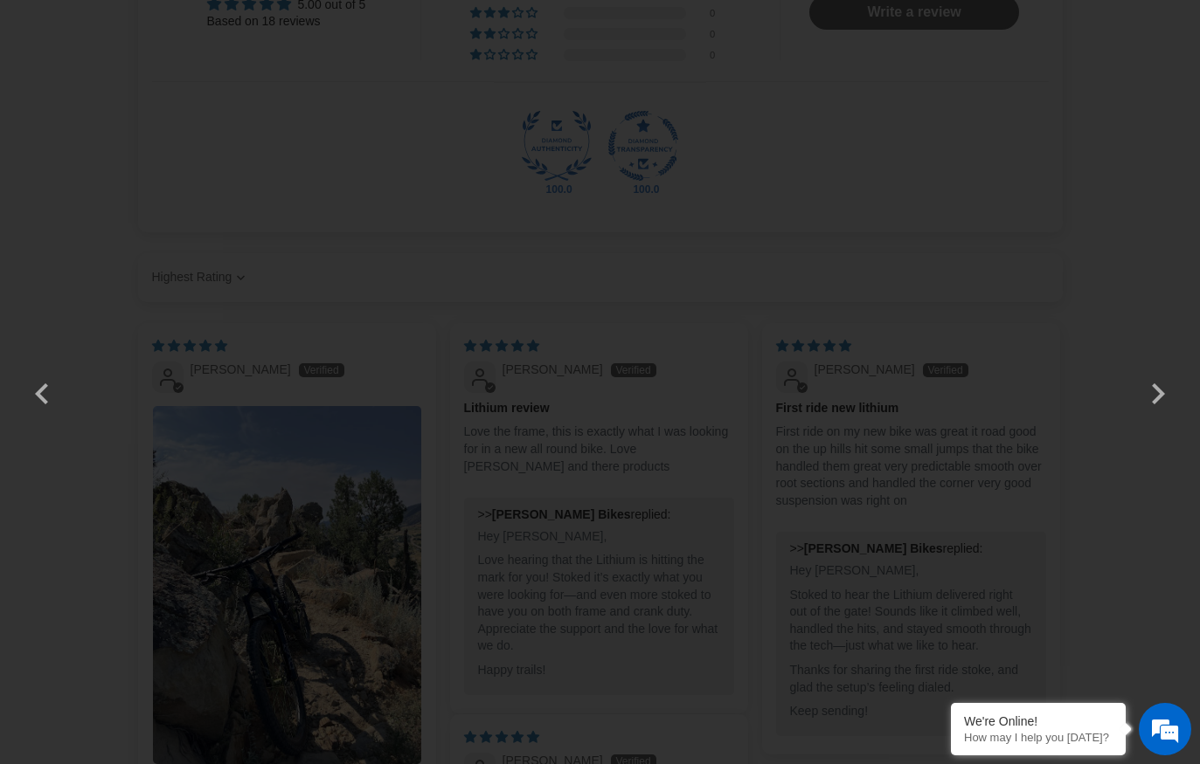
scroll to position [3962, 0]
